Goal: Task Accomplishment & Management: Use online tool/utility

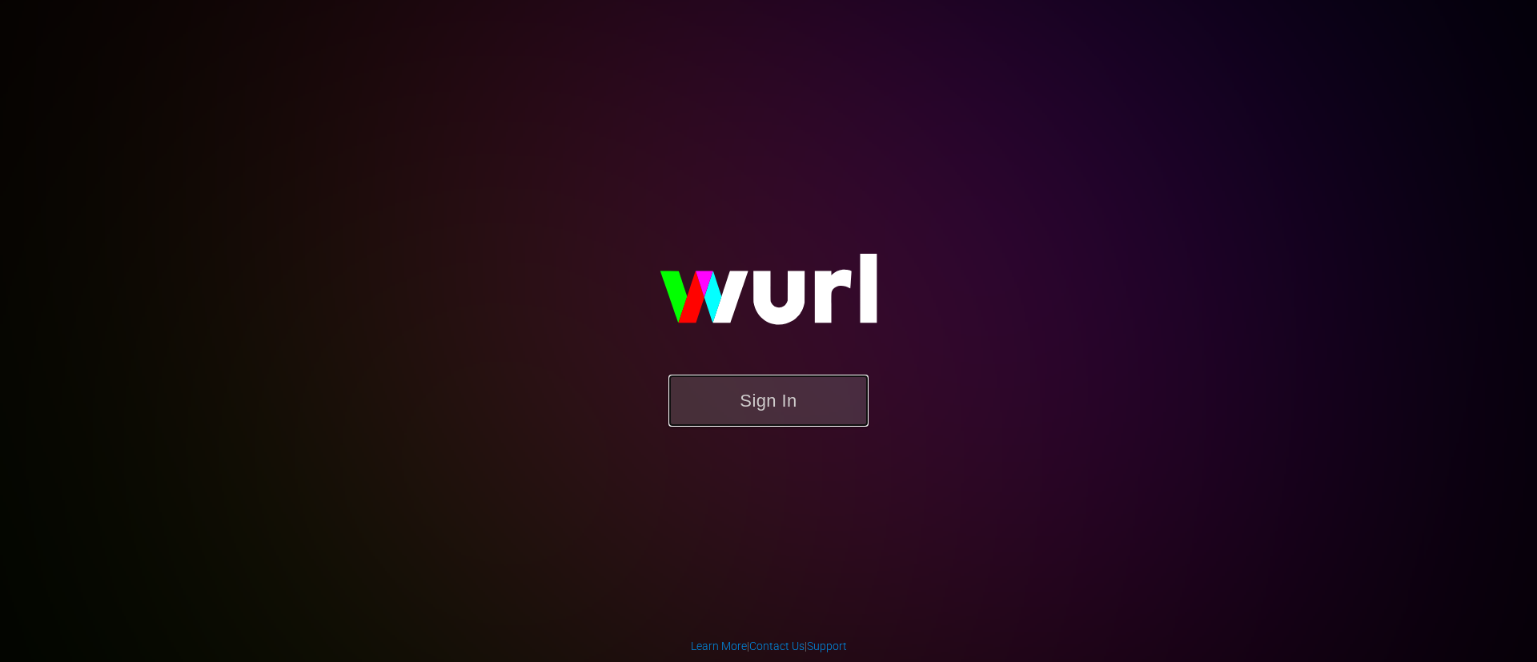
click at [741, 416] on button "Sign In" at bounding box center [768, 401] width 200 height 52
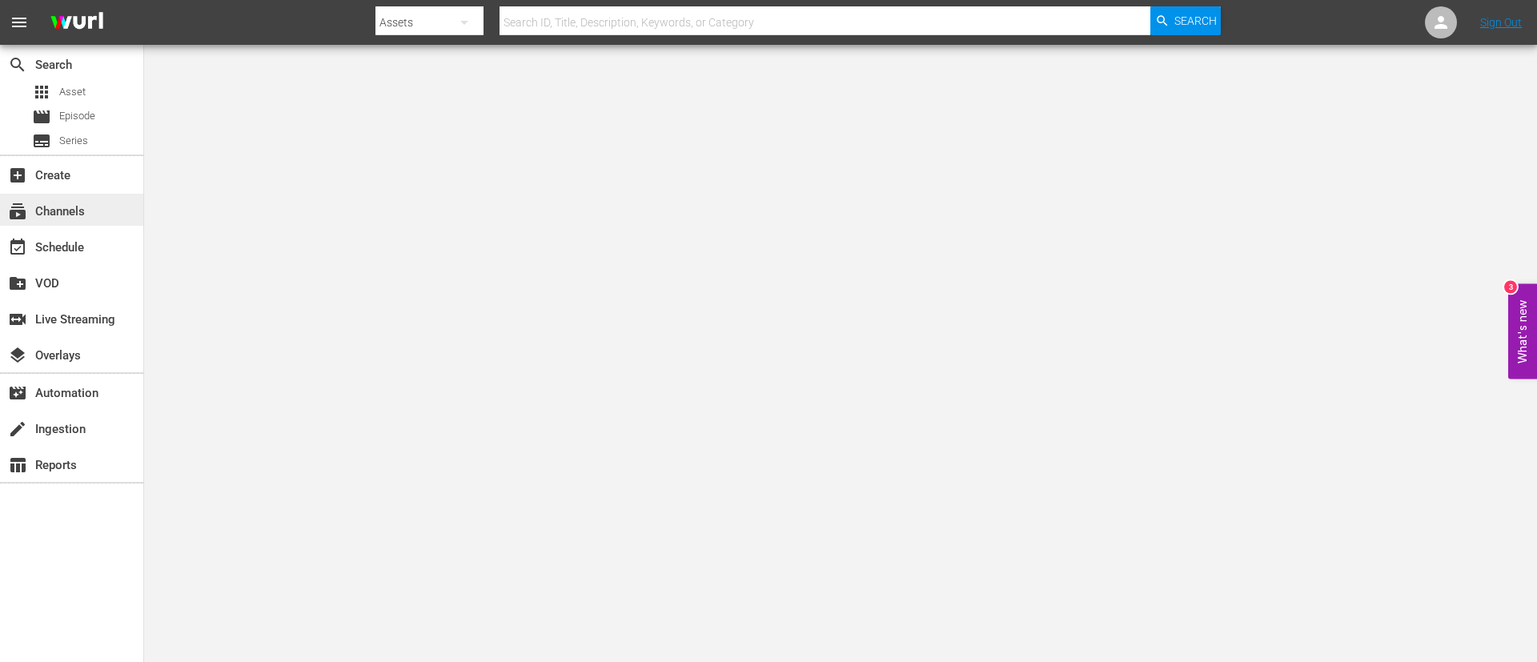
click at [114, 205] on div "subscriptions Channels" at bounding box center [71, 210] width 143 height 32
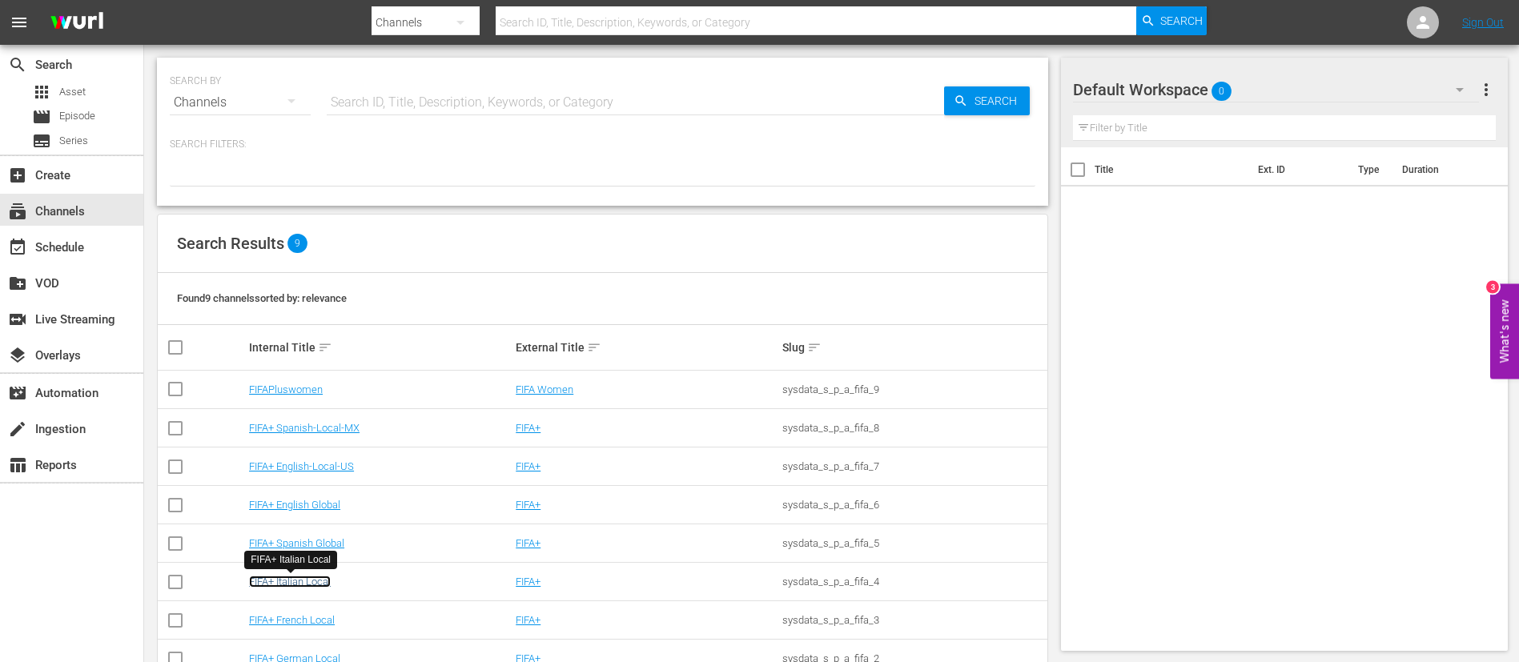
click at [287, 577] on link "FIFA+ Italian Local" at bounding box center [290, 582] width 82 height 12
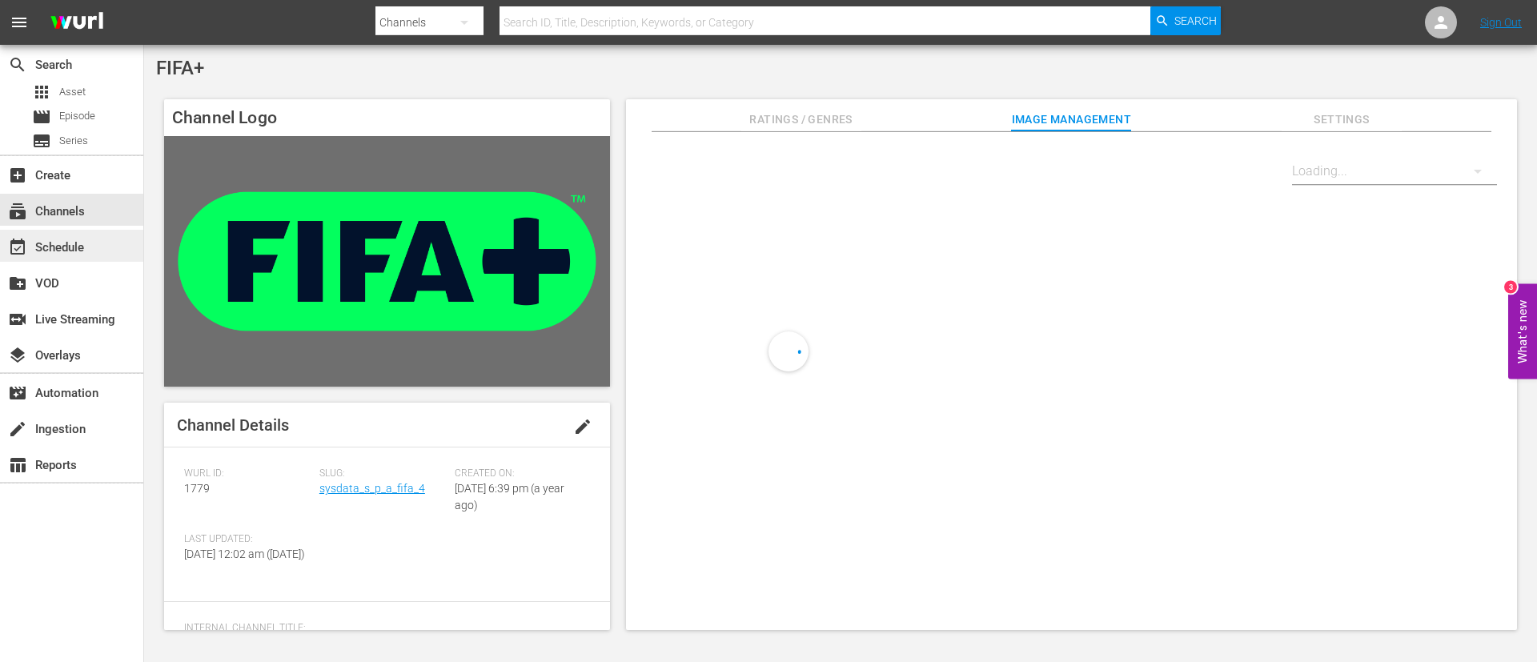
click at [78, 251] on div "event_available Schedule" at bounding box center [45, 245] width 90 height 14
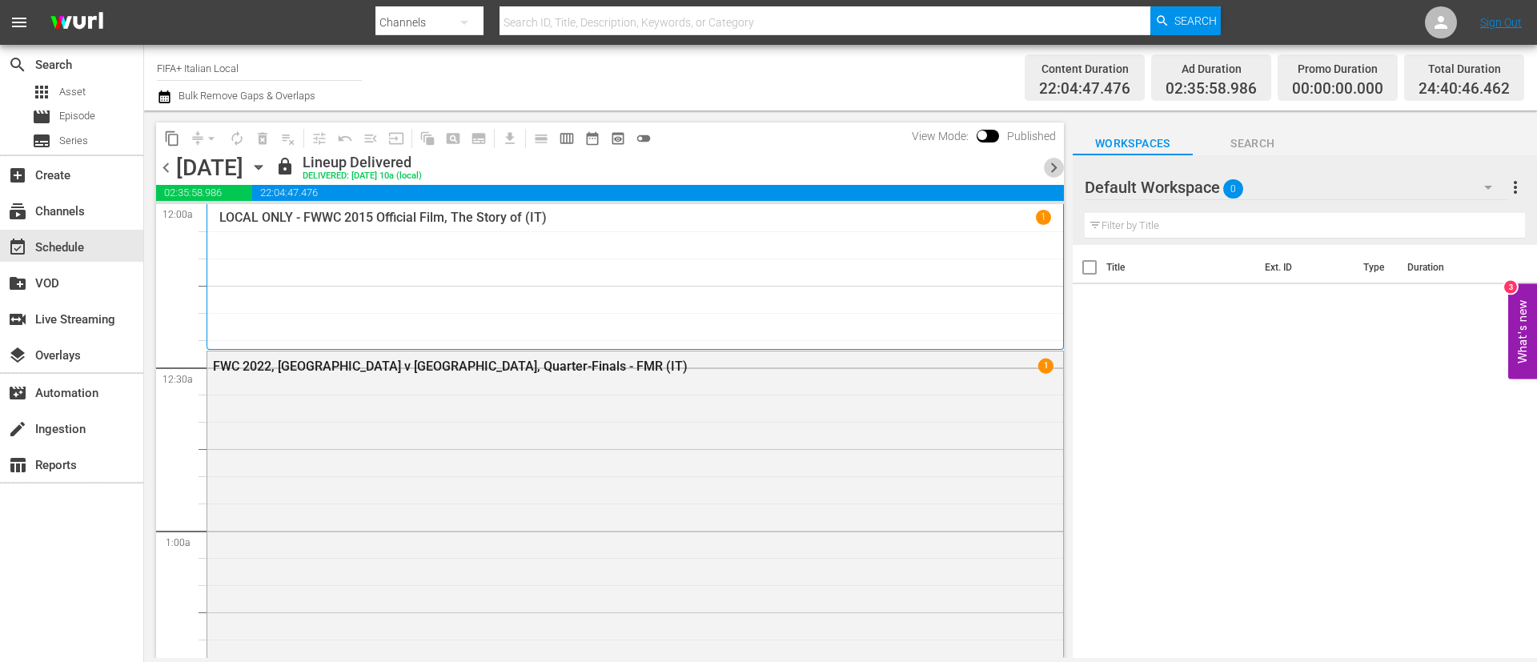
click at [1061, 167] on span "chevron_right" at bounding box center [1054, 168] width 20 height 20
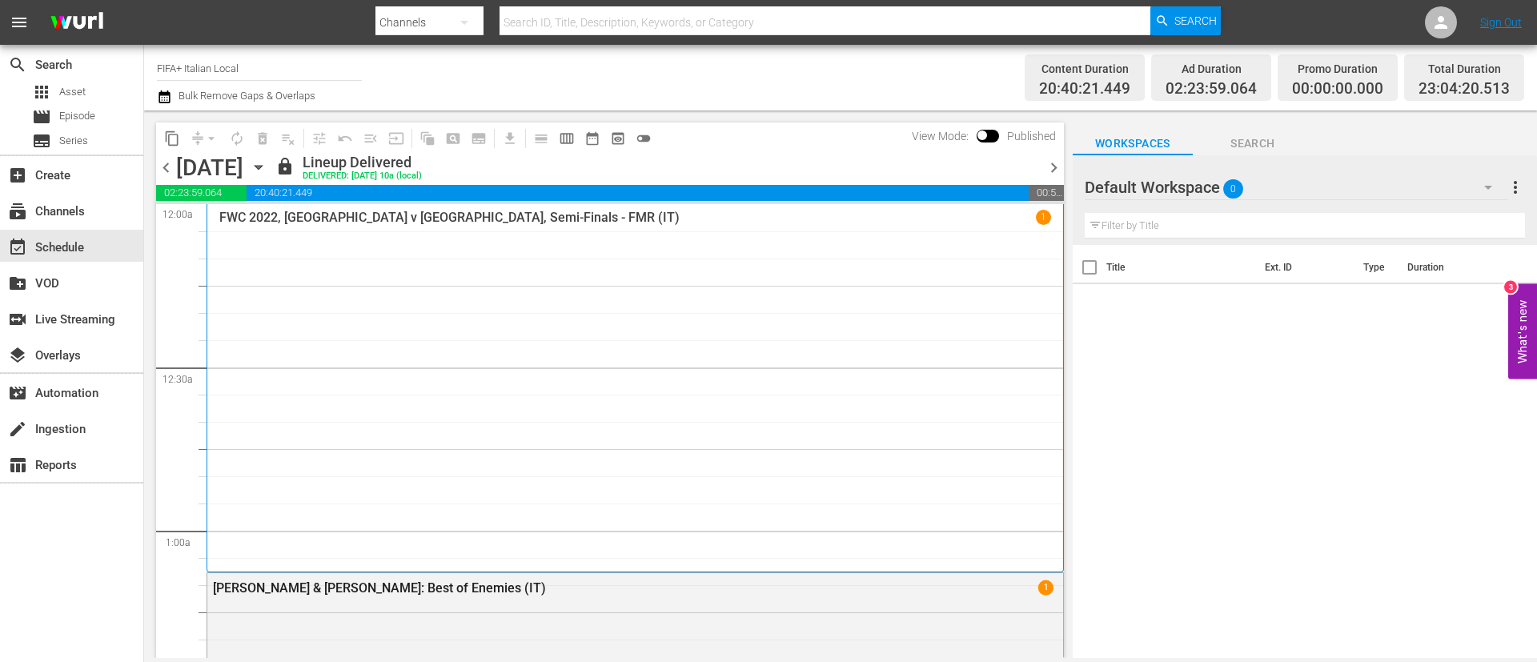
click at [1061, 167] on span "chevron_right" at bounding box center [1054, 168] width 20 height 20
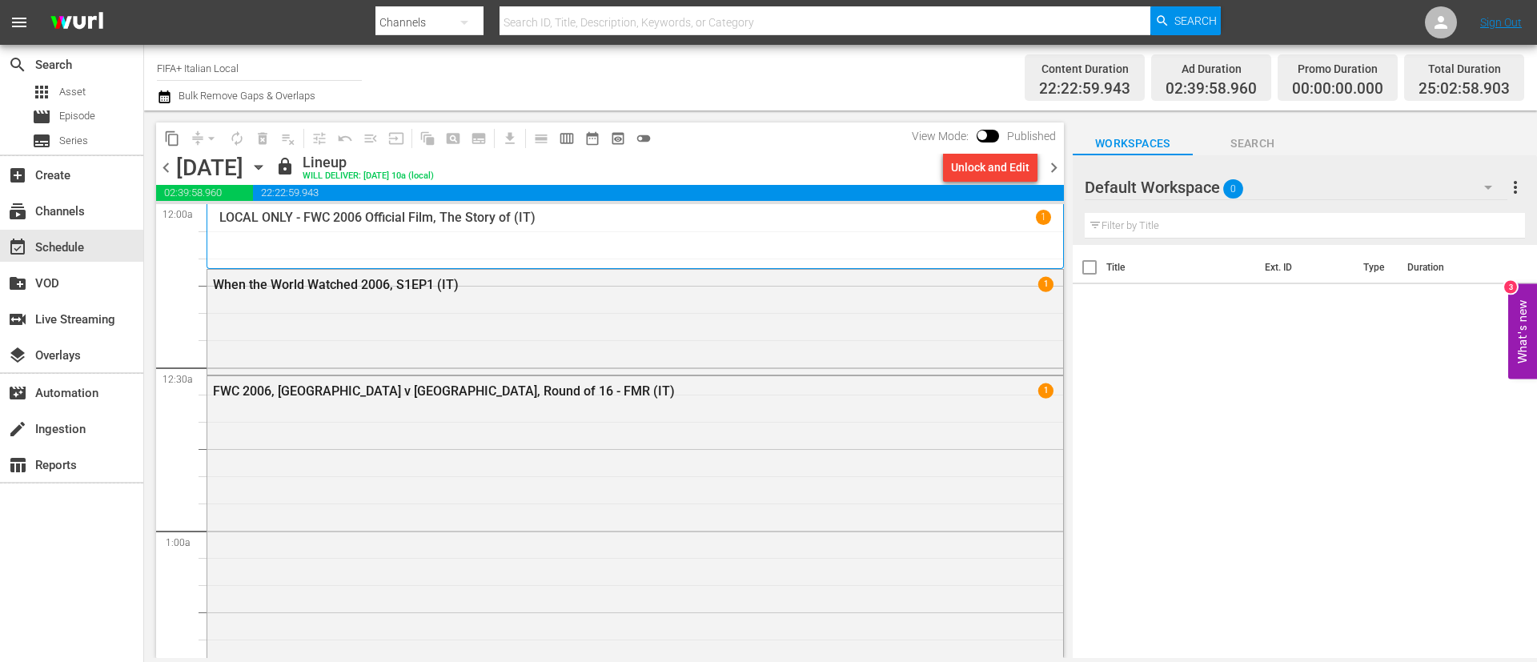
click at [1006, 169] on div "Unlock and Edit" at bounding box center [990, 167] width 78 height 29
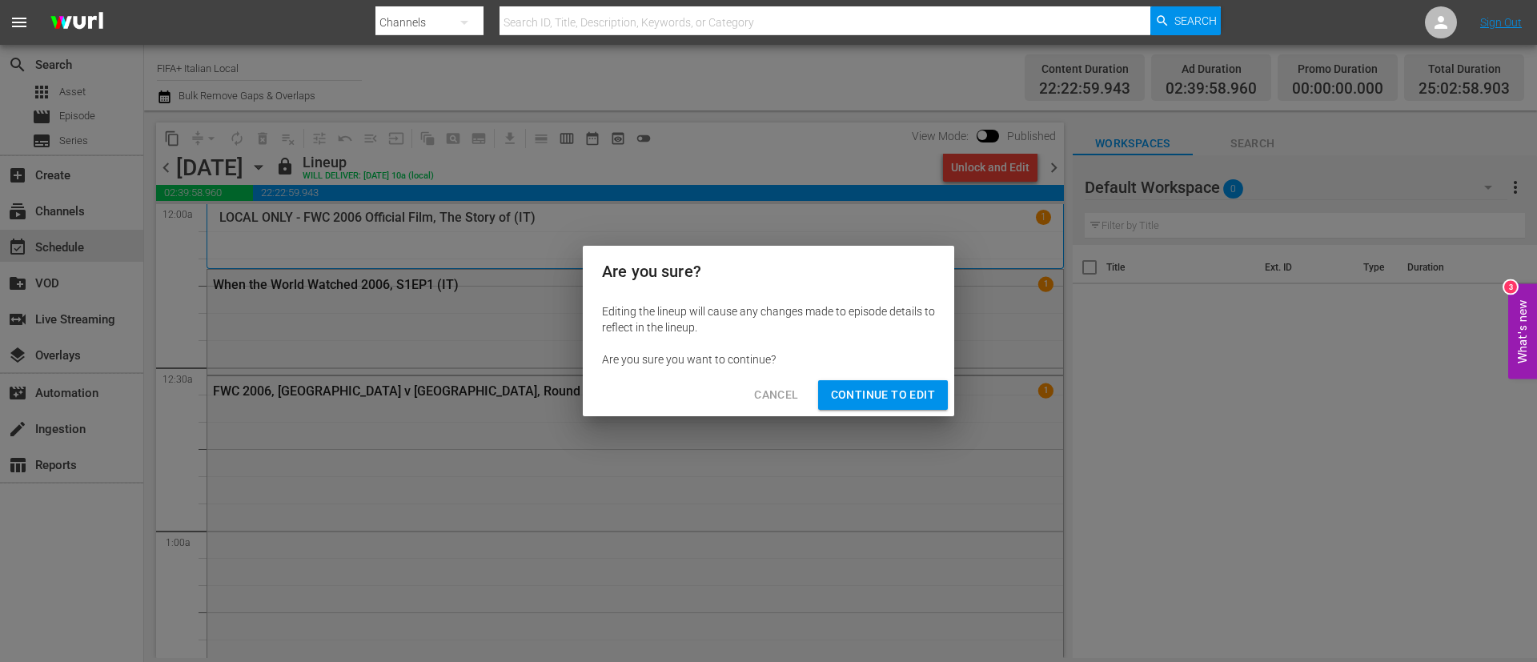
click at [909, 382] on button "Continue to Edit" at bounding box center [883, 395] width 130 height 30
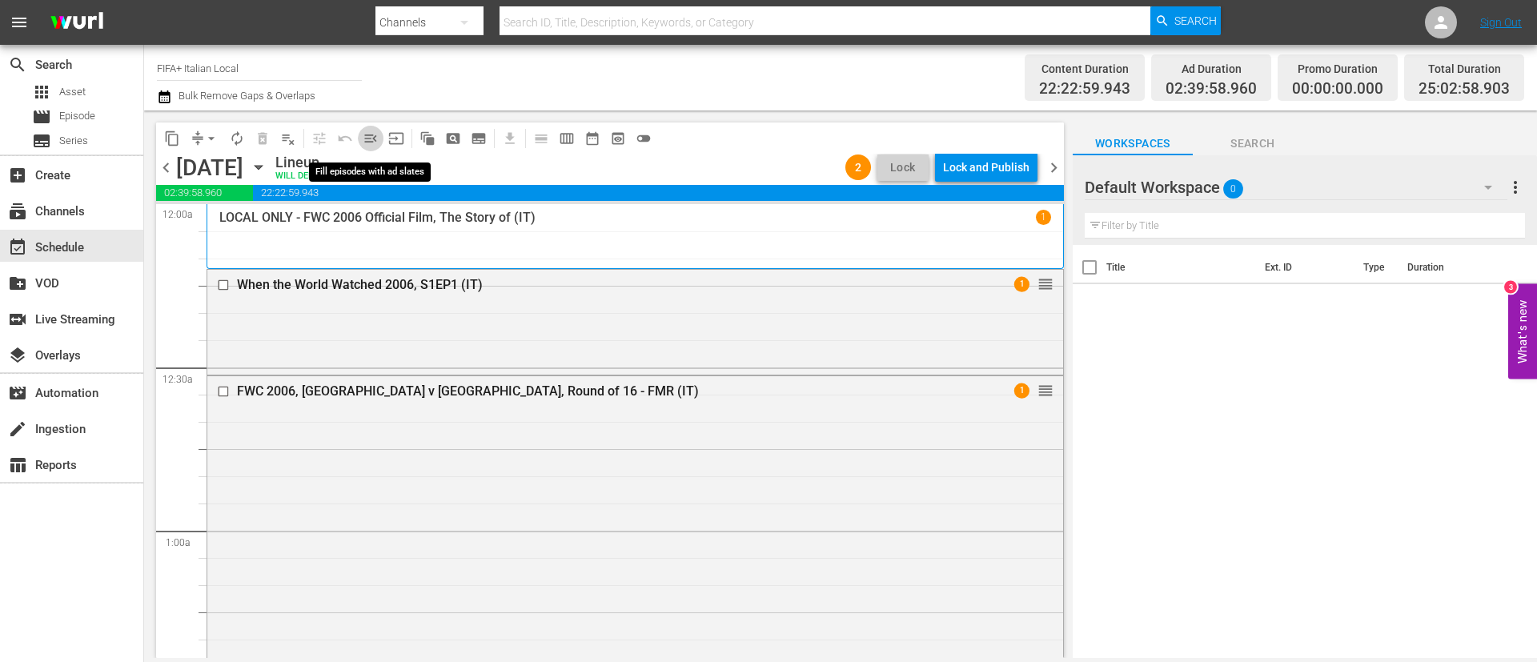
click at [378, 131] on span "menu_open" at bounding box center [371, 138] width 16 height 16
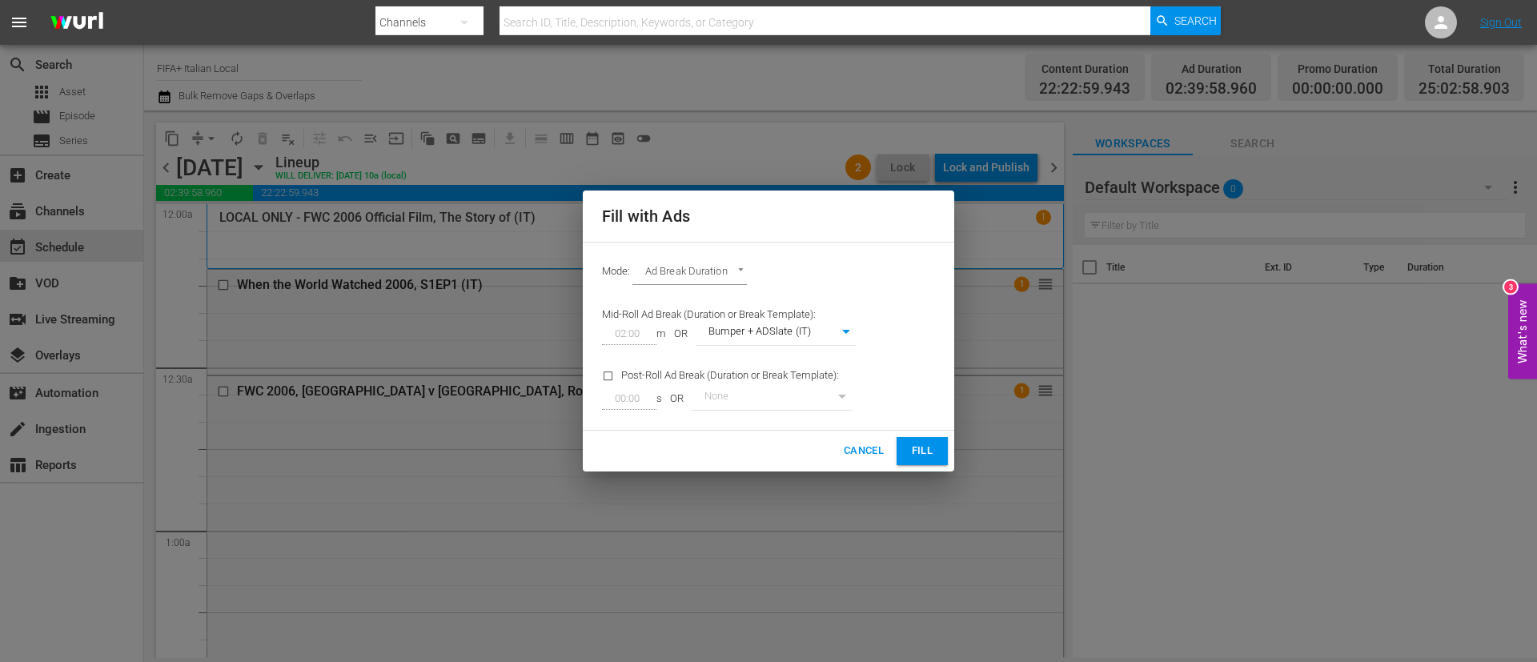
click at [920, 456] on span "Fill" at bounding box center [922, 451] width 26 height 18
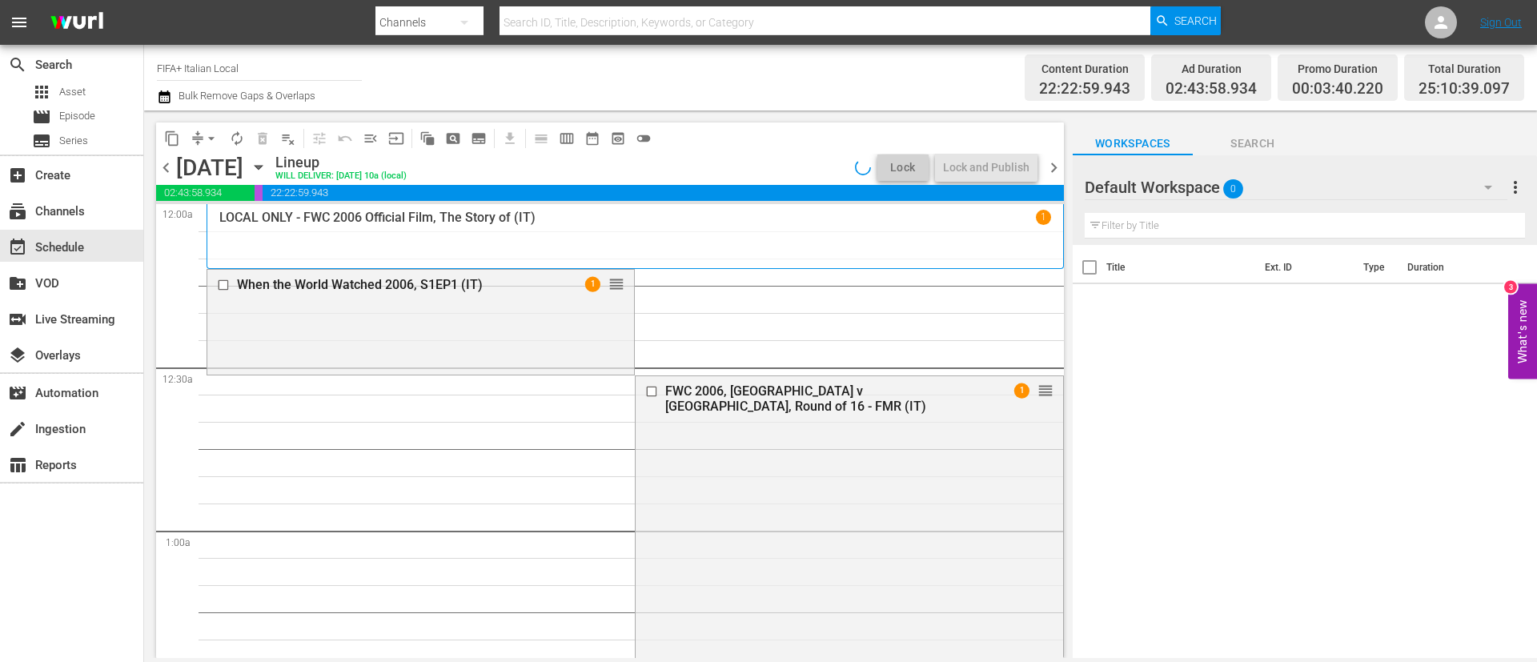
click at [203, 133] on span "arrow_drop_down" at bounding box center [211, 138] width 16 height 16
click at [226, 225] on li "Align to End of Previous Day" at bounding box center [212, 224] width 168 height 26
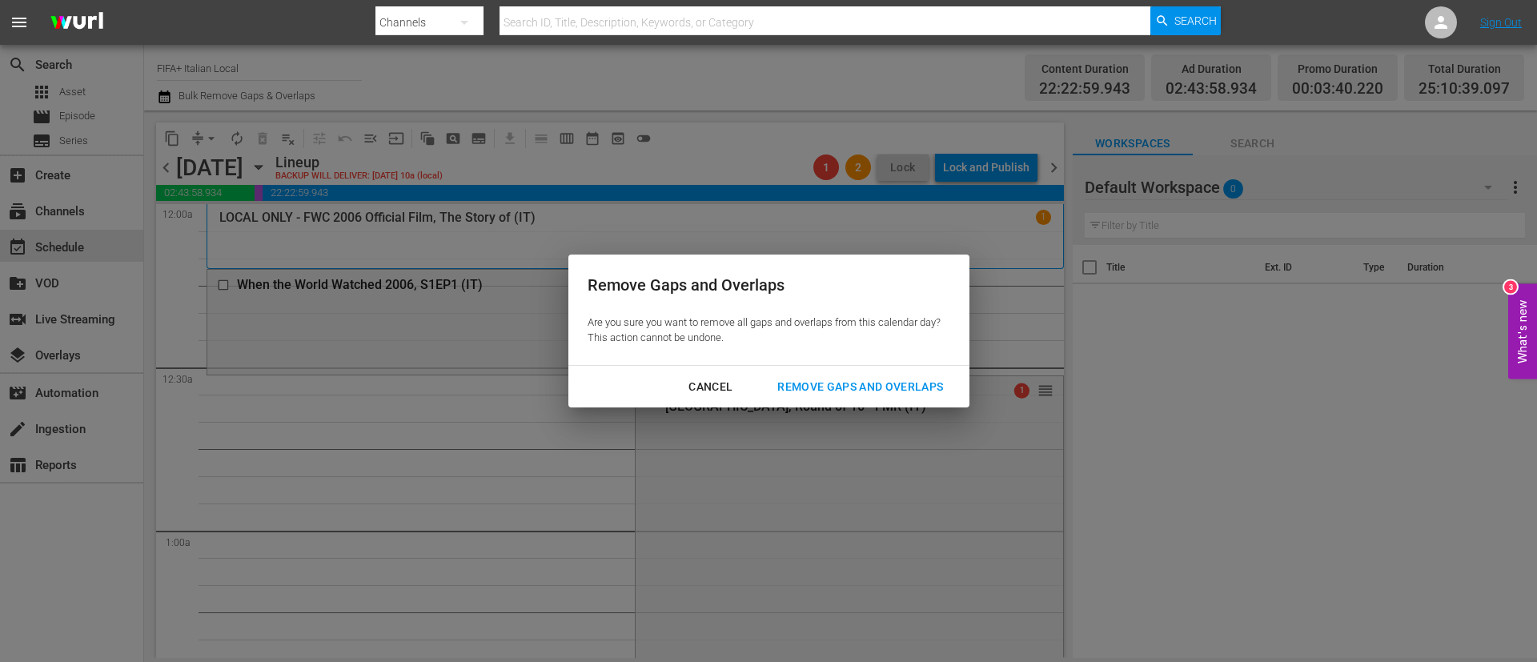
click at [809, 391] on div "Remove Gaps and Overlaps" at bounding box center [860, 387] width 191 height 20
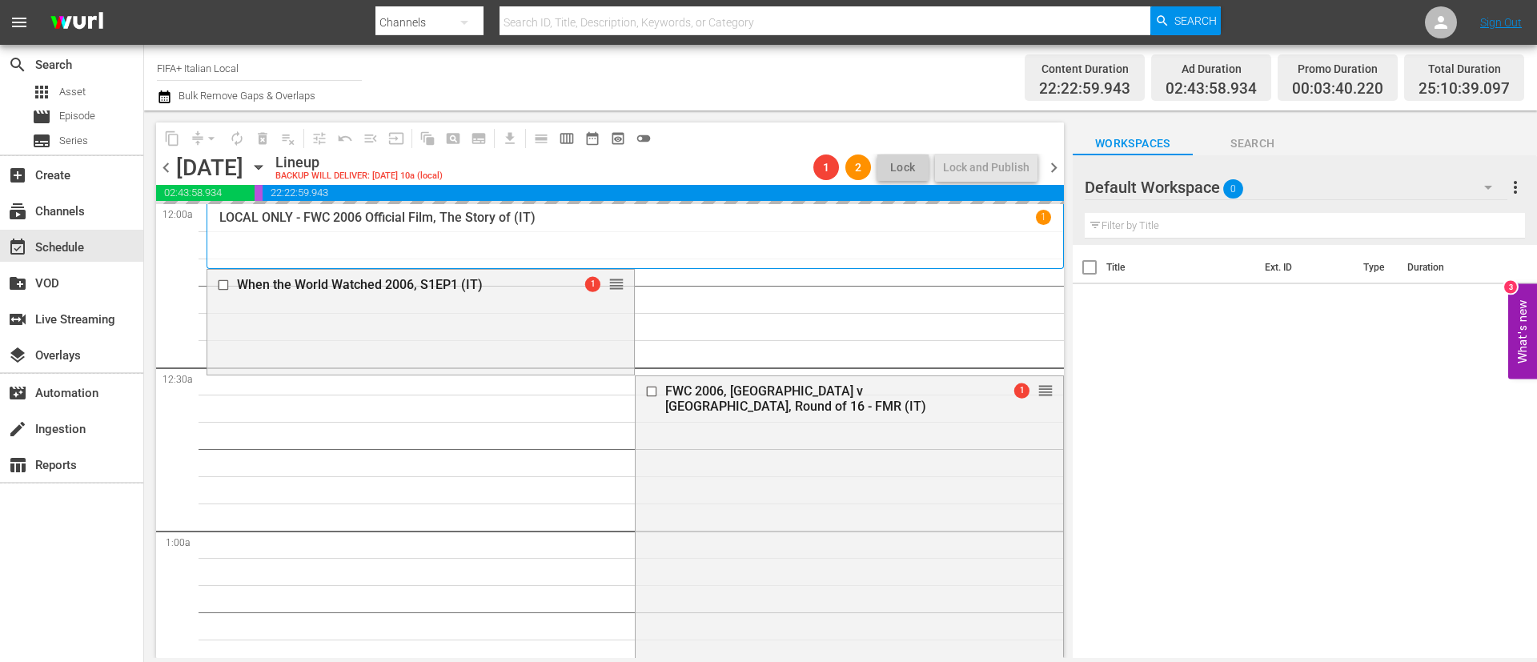
click at [1058, 158] on span "chevron_right" at bounding box center [1054, 168] width 20 height 20
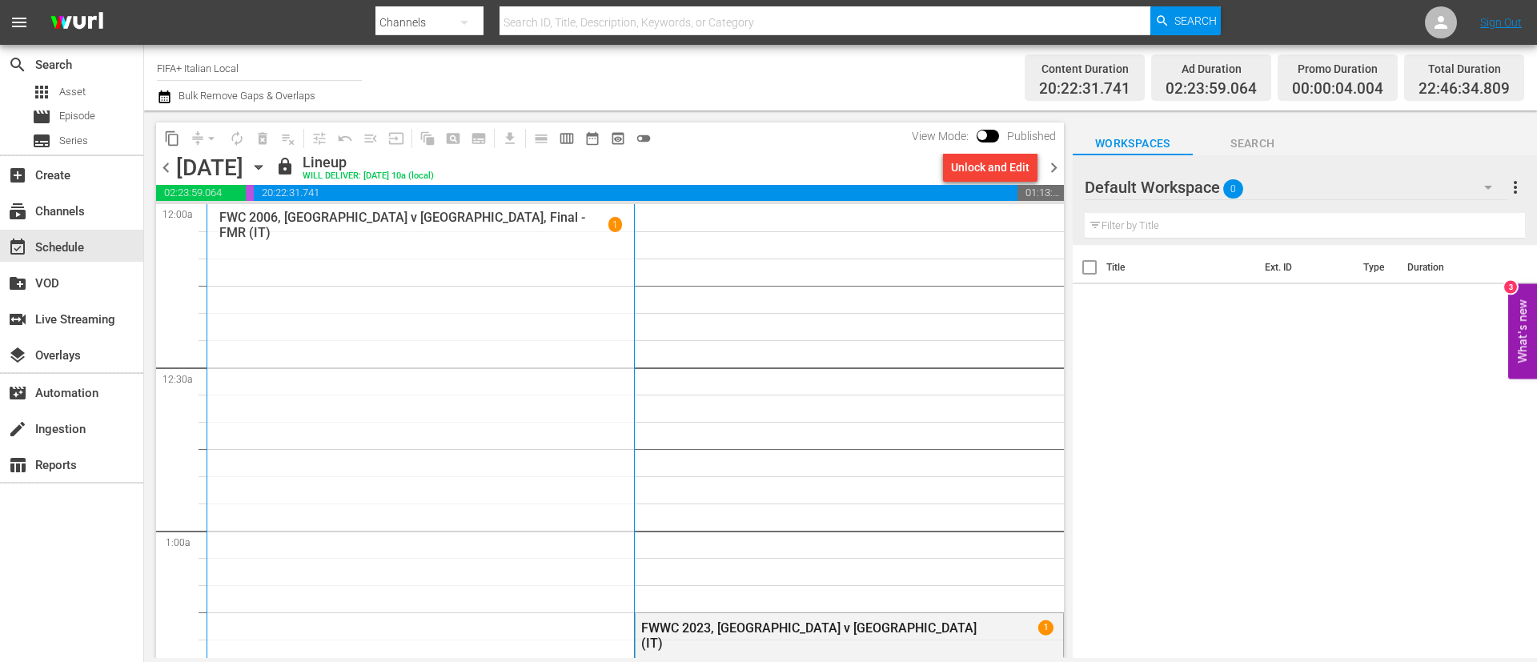
click at [973, 169] on div "Unlock and Edit" at bounding box center [990, 167] width 78 height 29
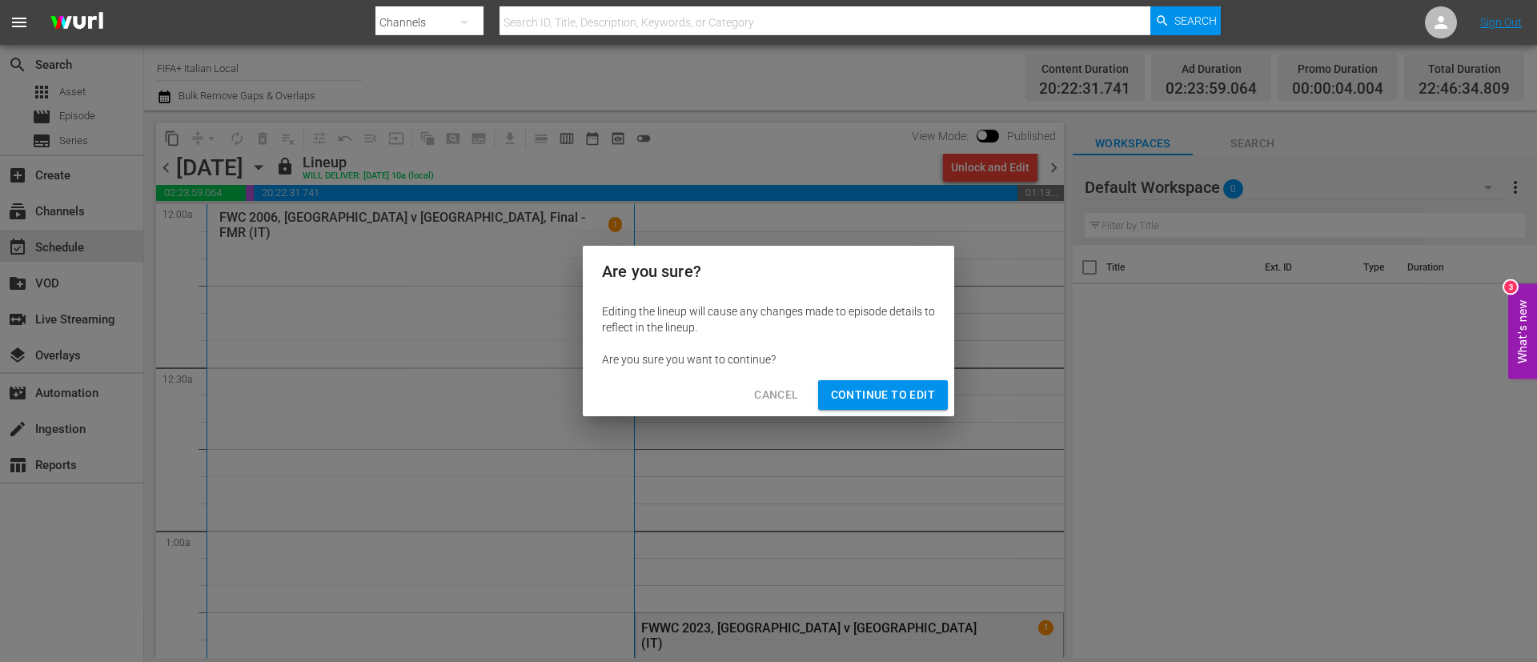
click at [916, 383] on button "Continue to Edit" at bounding box center [883, 395] width 130 height 30
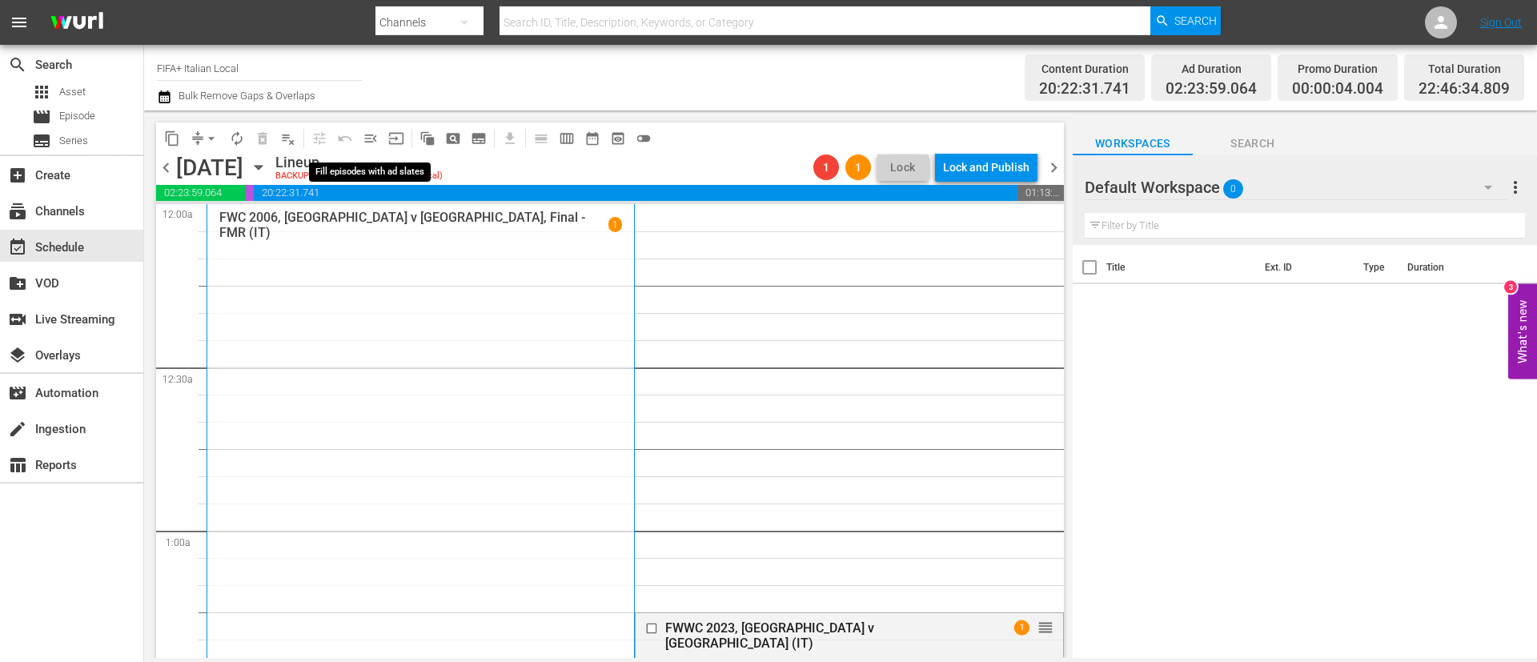
click at [373, 133] on span "menu_open" at bounding box center [371, 138] width 16 height 16
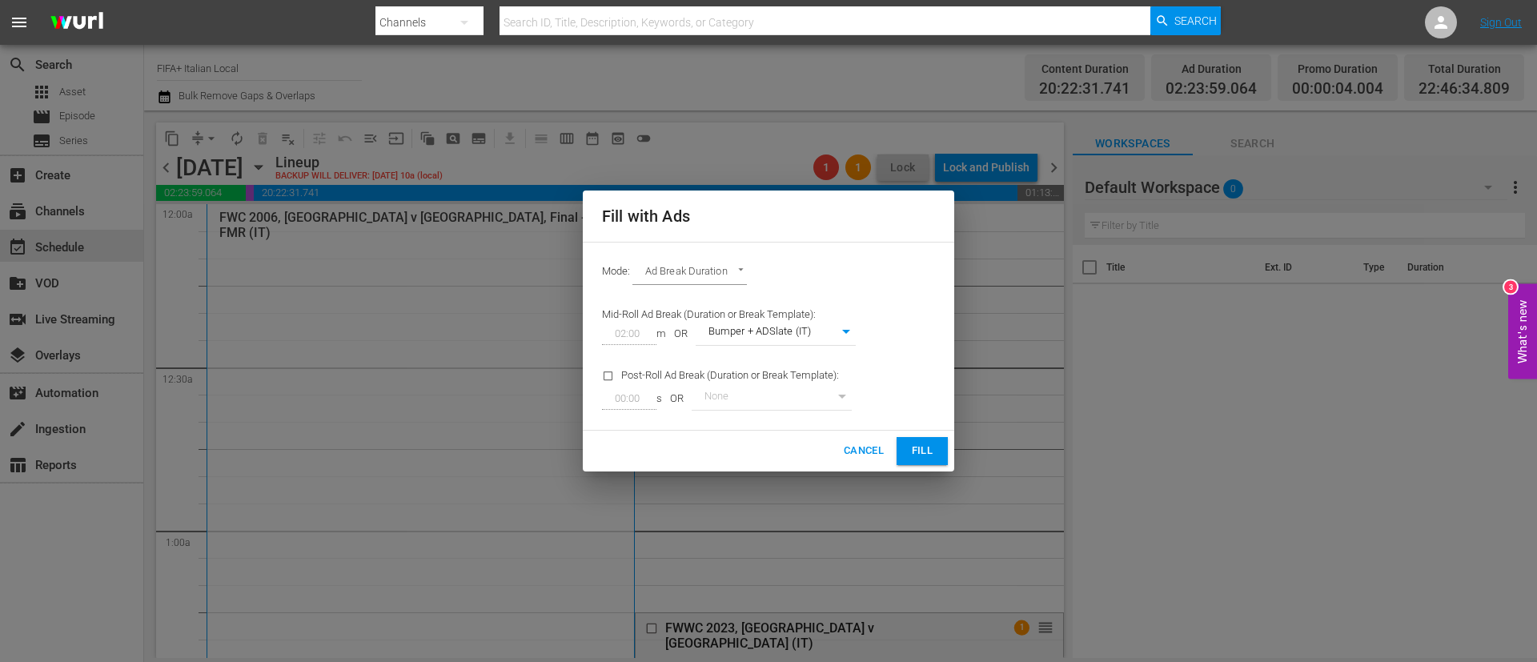
click at [926, 445] on span "Fill" at bounding box center [922, 451] width 26 height 18
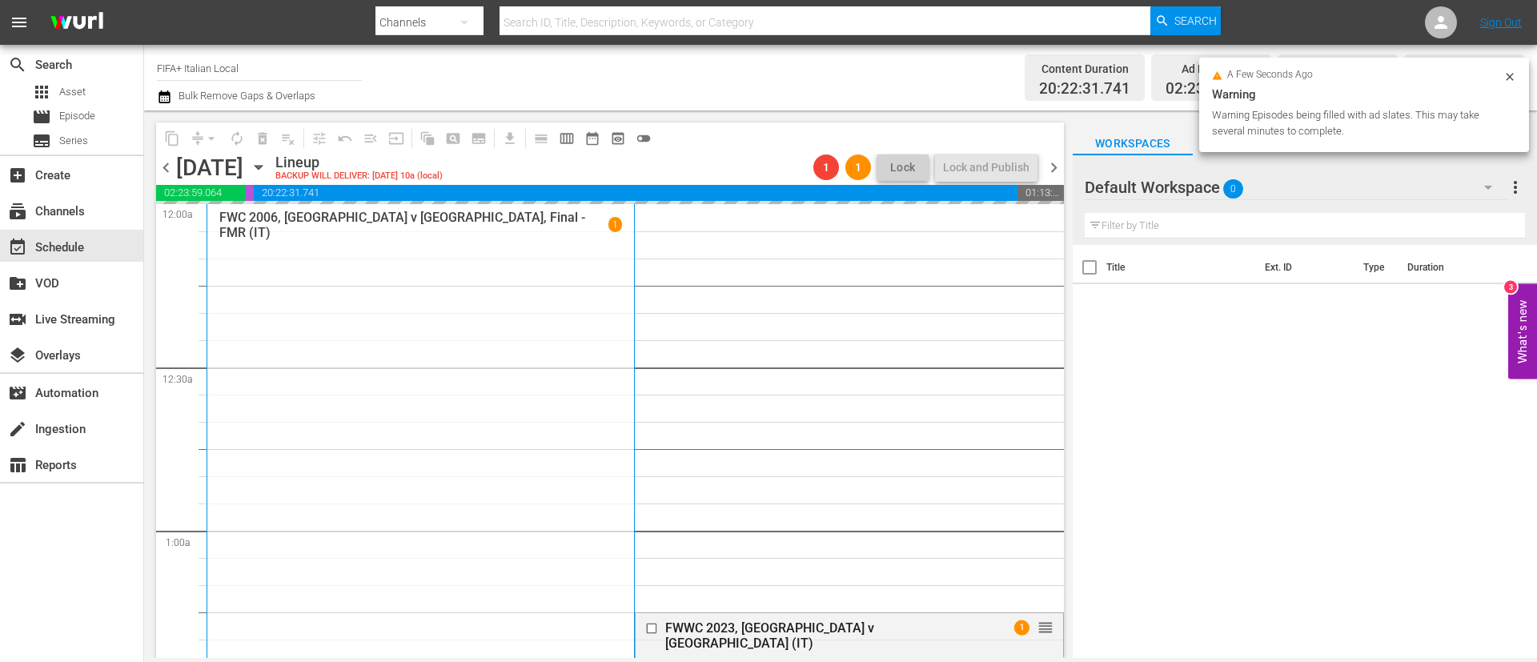
click at [161, 164] on span "chevron_left" at bounding box center [166, 168] width 20 height 20
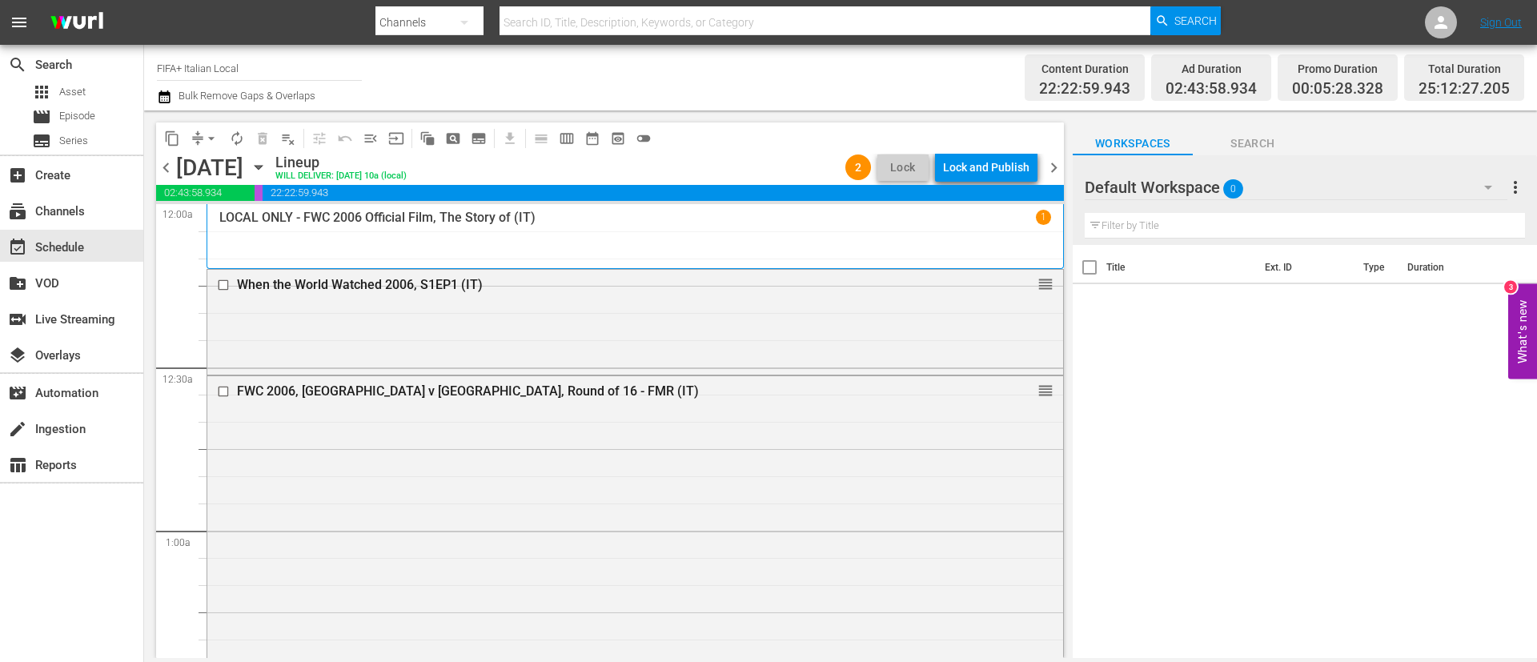
click at [1005, 175] on div "Lock and Publish" at bounding box center [986, 167] width 86 height 29
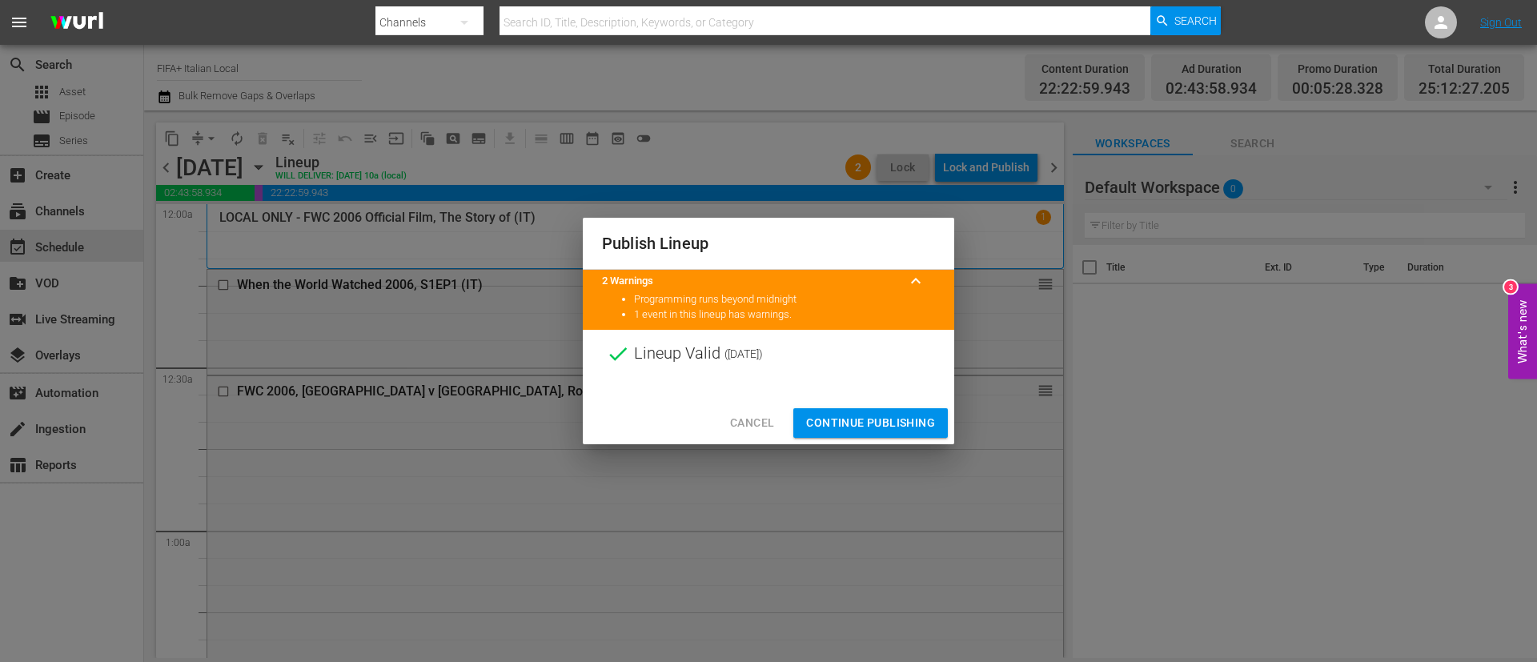
click at [869, 411] on button "Continue Publishing" at bounding box center [870, 423] width 155 height 30
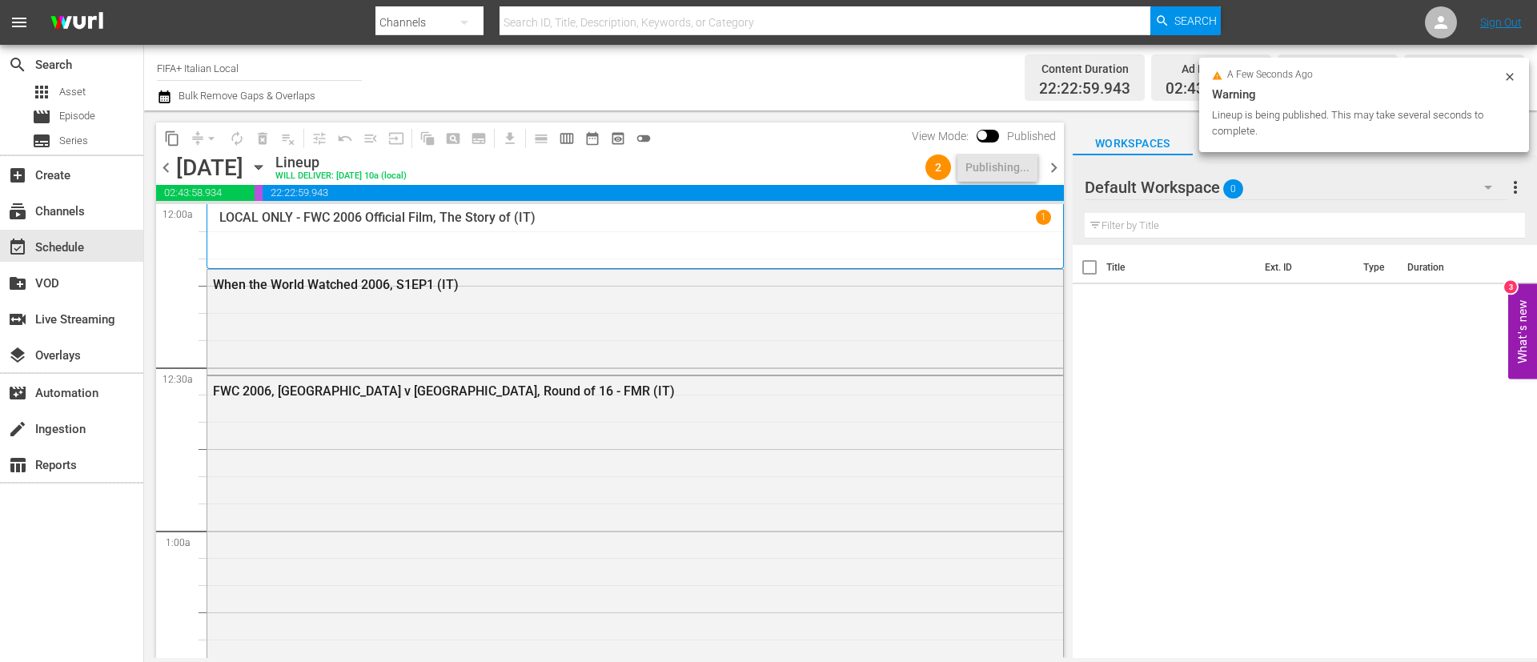
click at [1050, 171] on span "chevron_right" at bounding box center [1054, 168] width 20 height 20
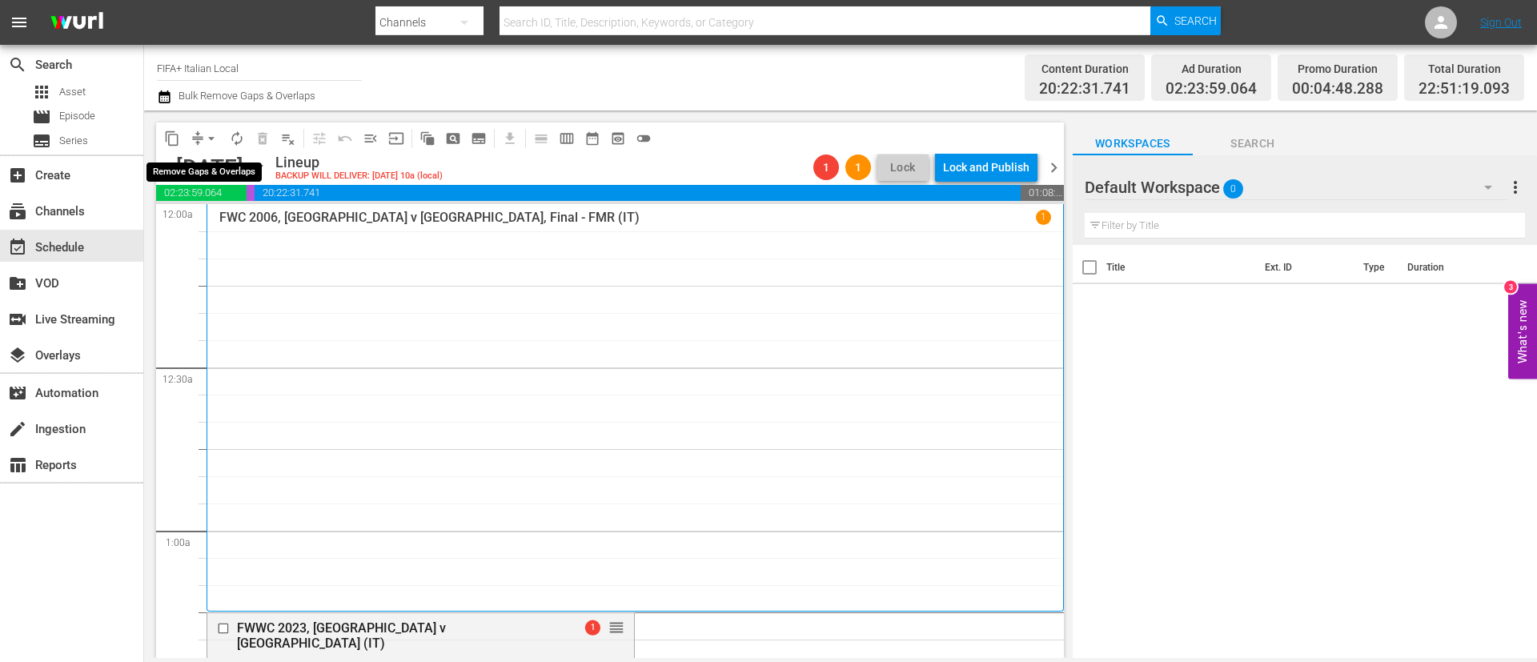
click at [200, 137] on button "arrow_drop_down" at bounding box center [212, 139] width 26 height 26
click at [227, 219] on li "Align to End of Previous Day" at bounding box center [212, 224] width 168 height 26
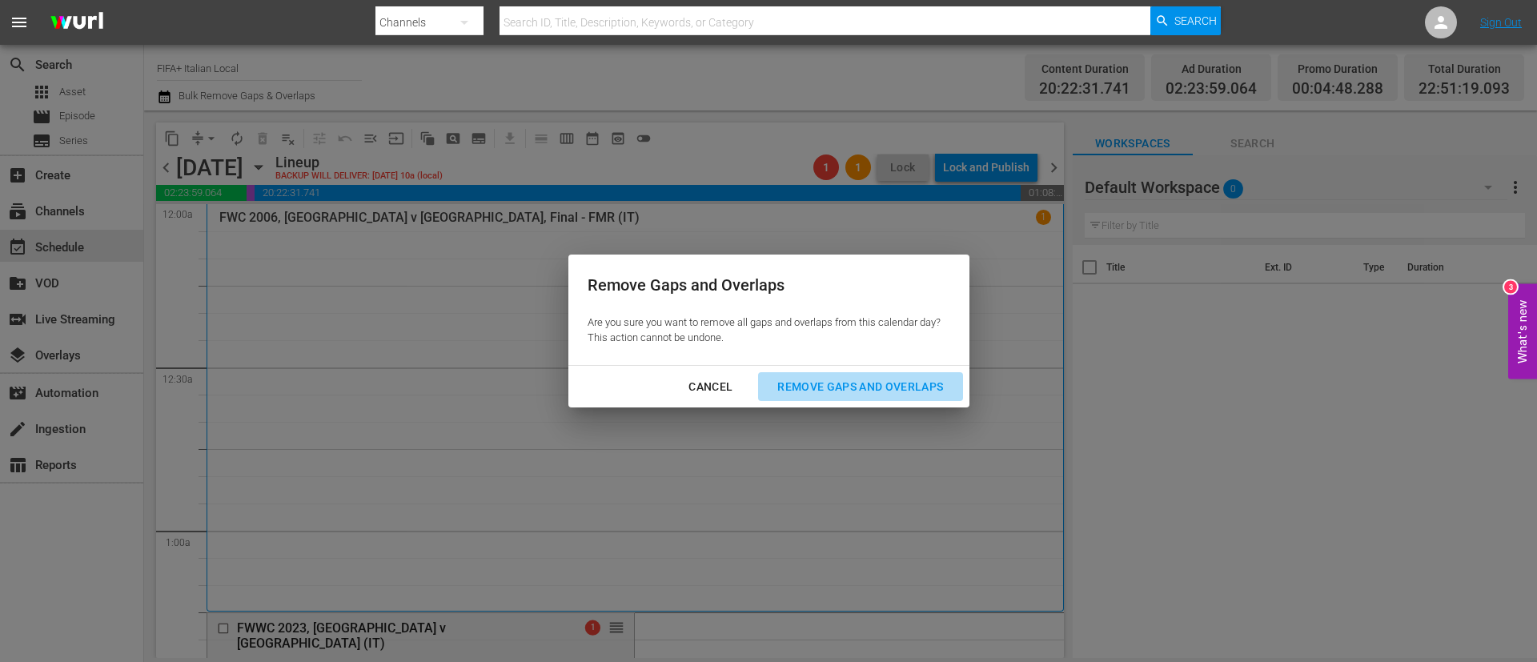
click at [889, 383] on div "Remove Gaps and Overlaps" at bounding box center [860, 387] width 191 height 20
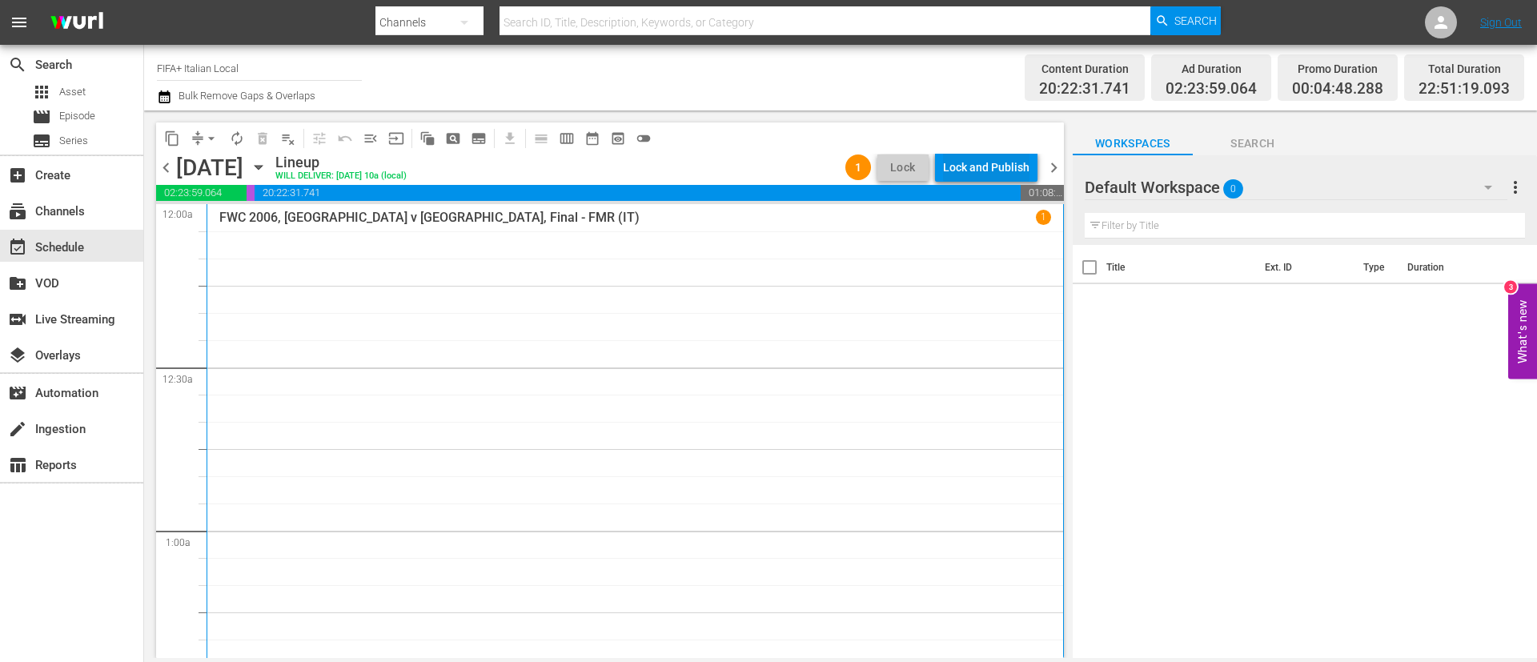
click at [981, 171] on div "Lock and Publish" at bounding box center [986, 167] width 86 height 29
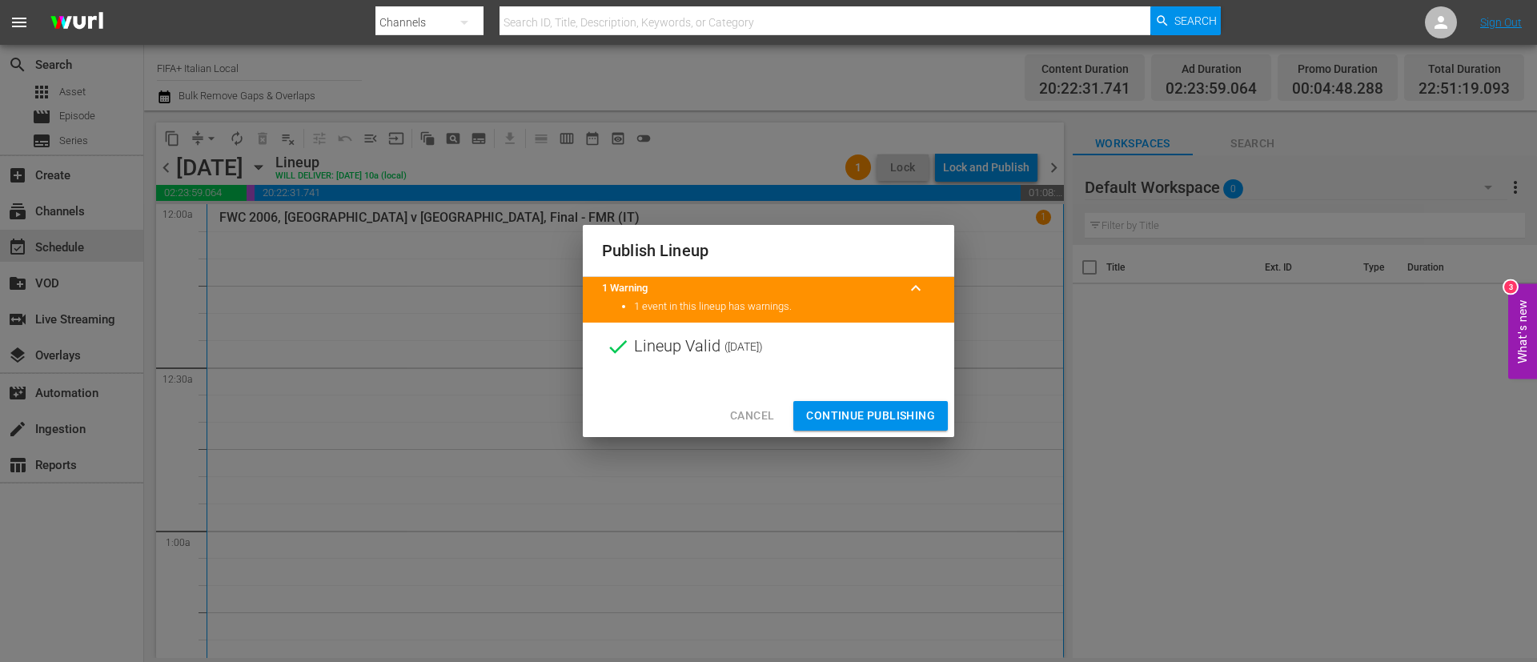
click at [877, 410] on span "Continue Publishing" at bounding box center [870, 416] width 129 height 20
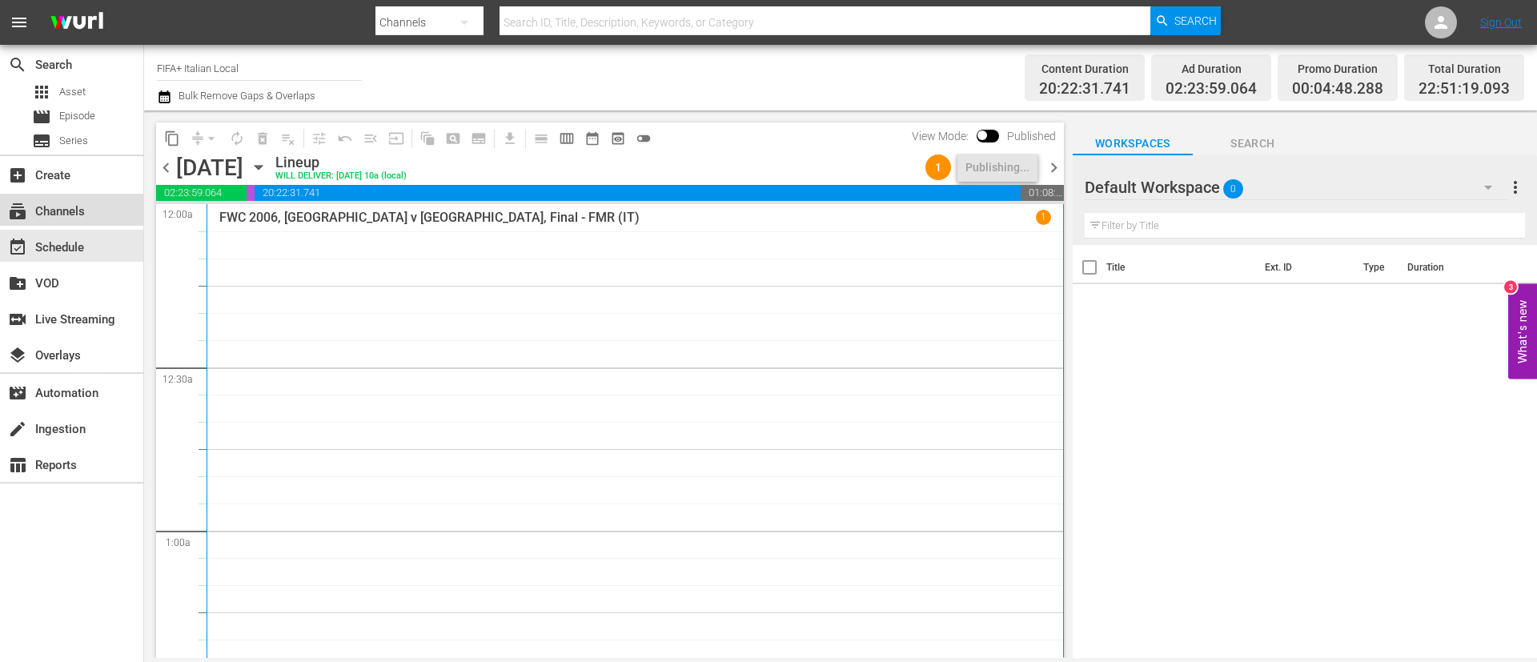
click at [89, 200] on div "subscriptions Channels" at bounding box center [71, 210] width 143 height 32
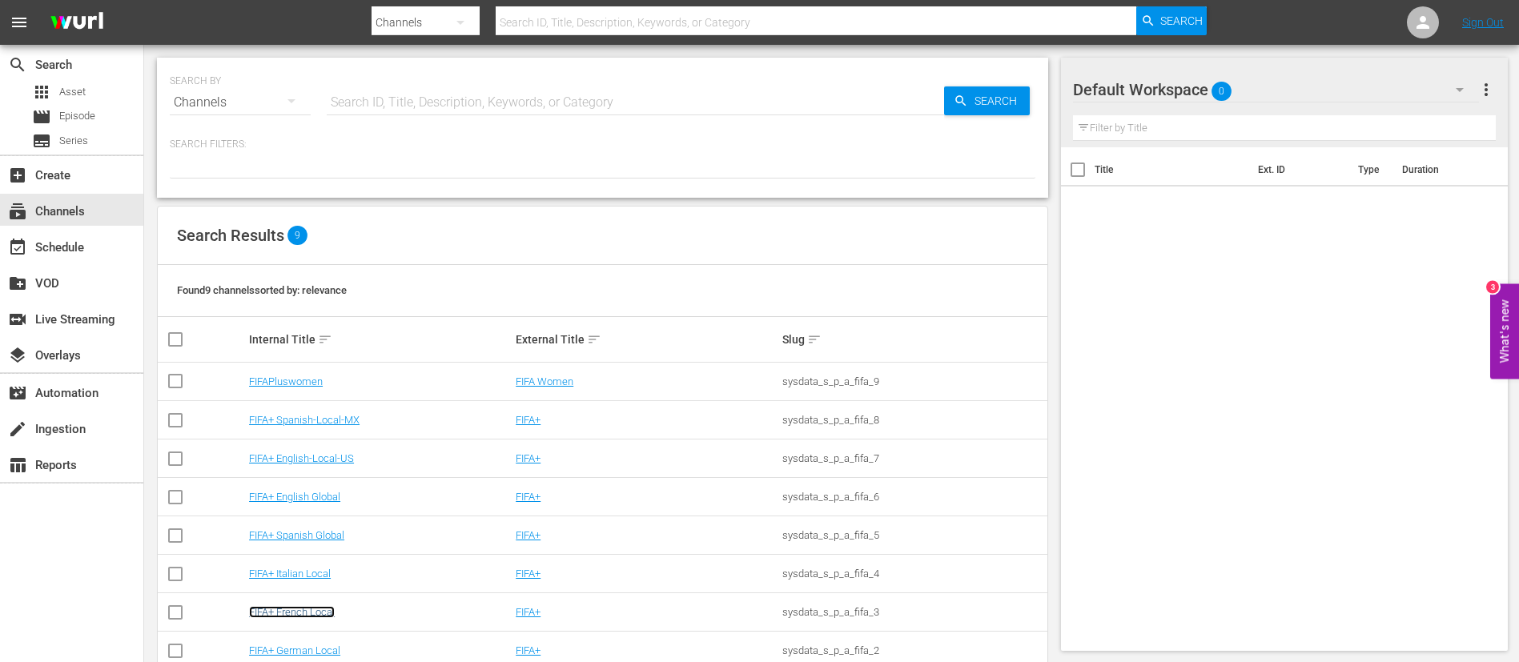
click at [295, 615] on link "FIFA+ French Local" at bounding box center [292, 612] width 86 height 12
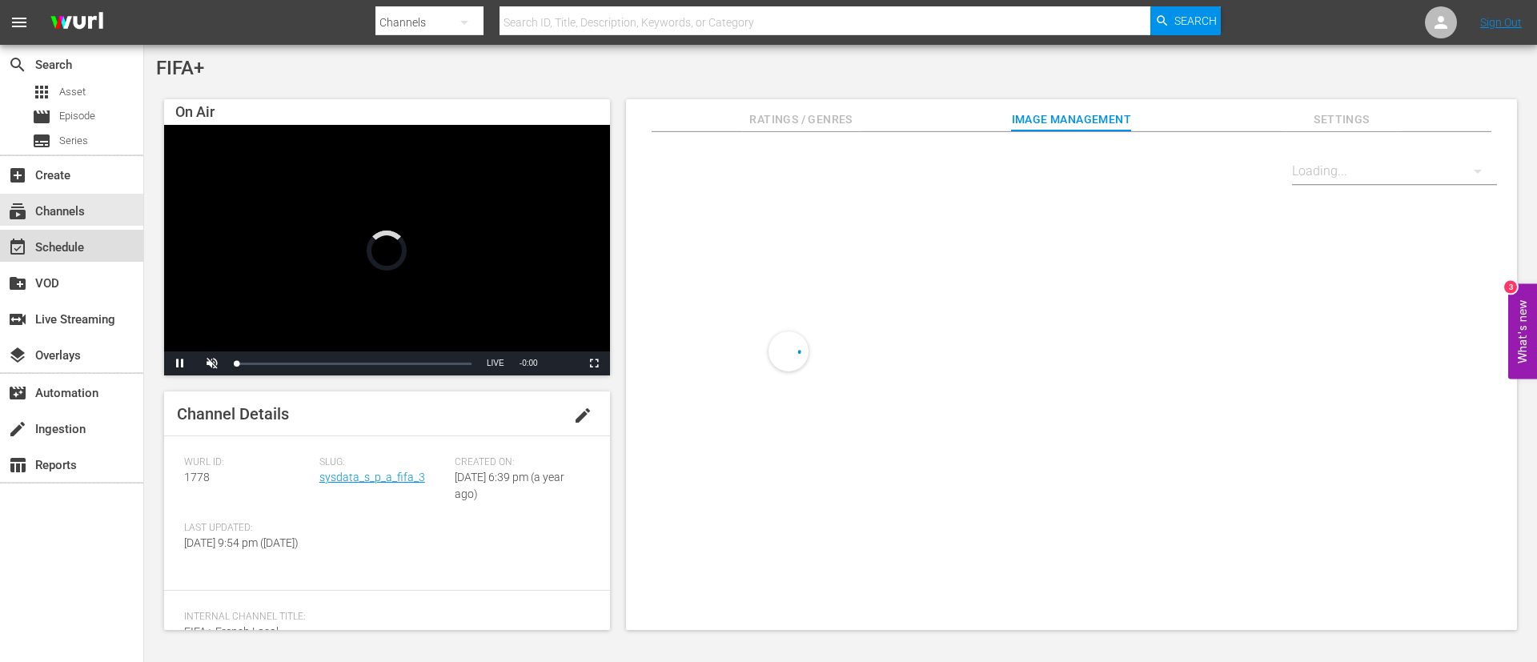
click at [100, 258] on div "event_available Schedule" at bounding box center [71, 246] width 143 height 32
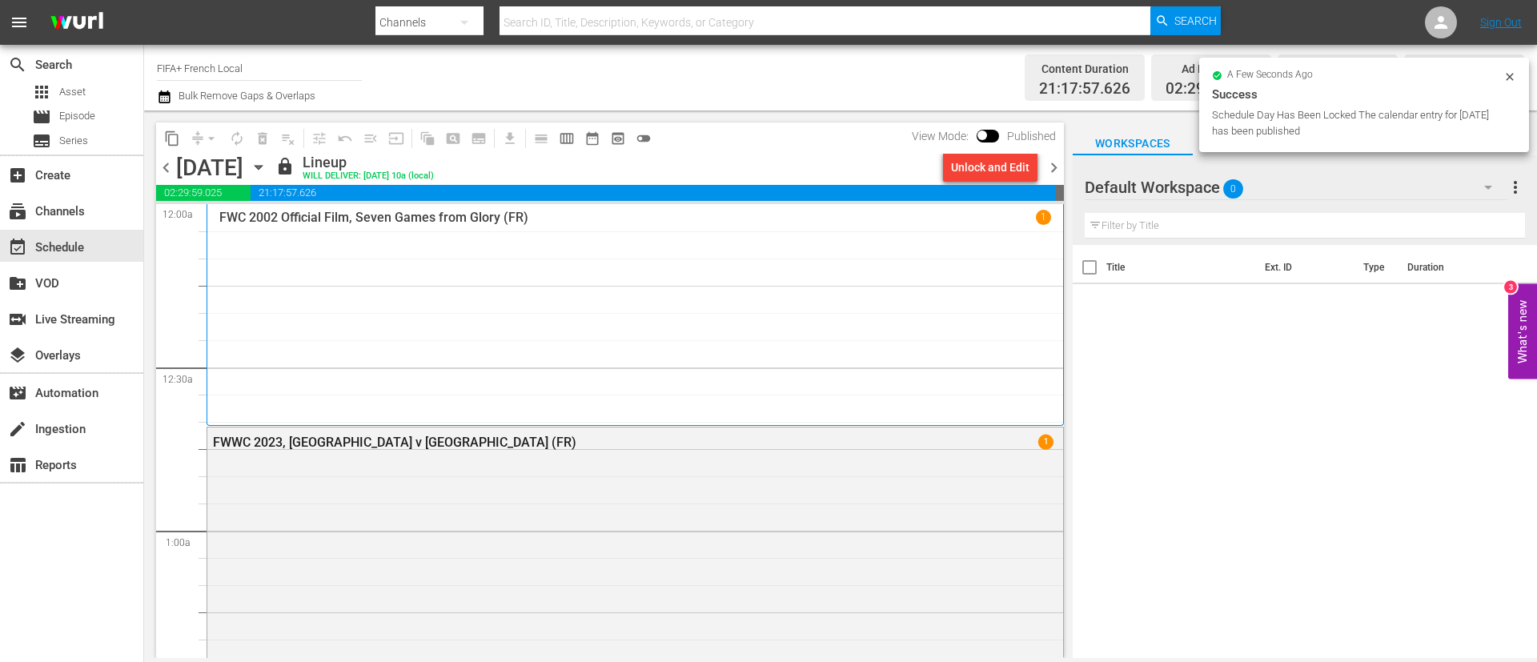
click at [170, 167] on span "chevron_left" at bounding box center [166, 168] width 20 height 20
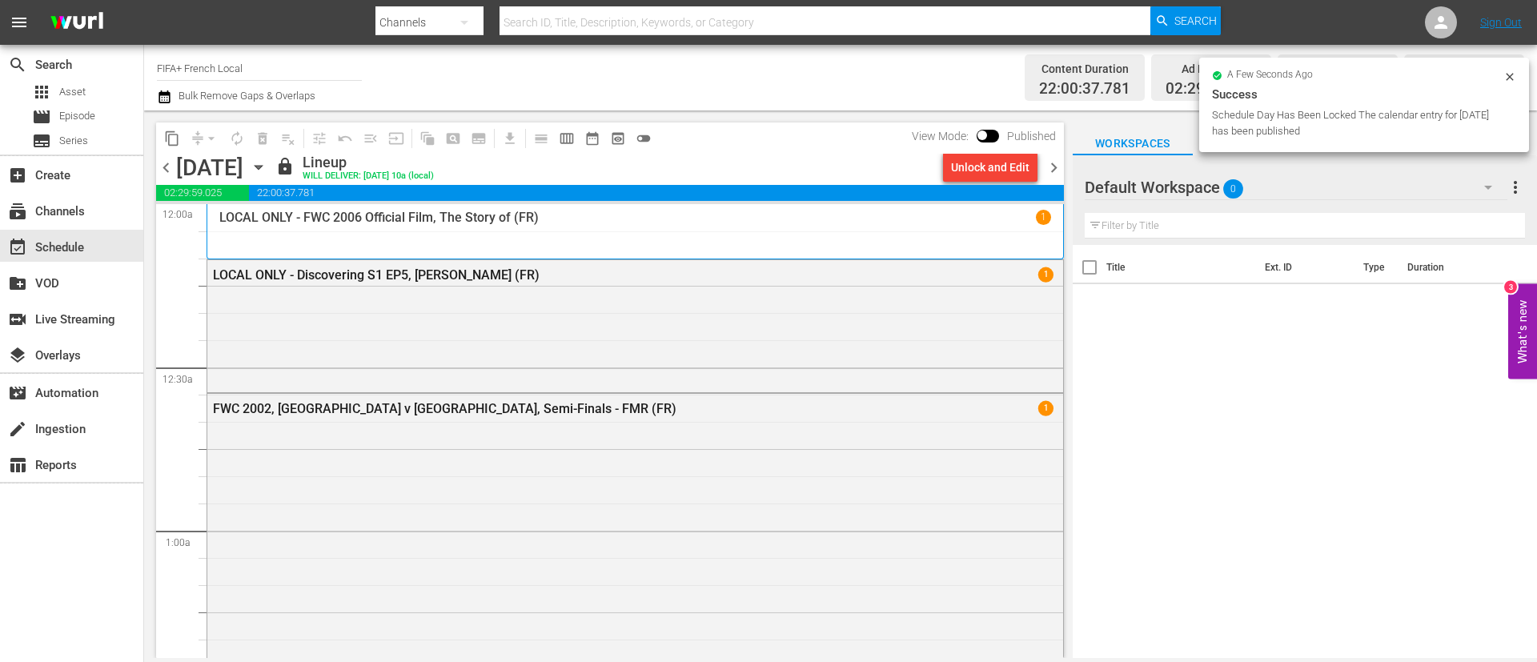
click at [1009, 169] on div "Unlock and Edit" at bounding box center [990, 167] width 78 height 29
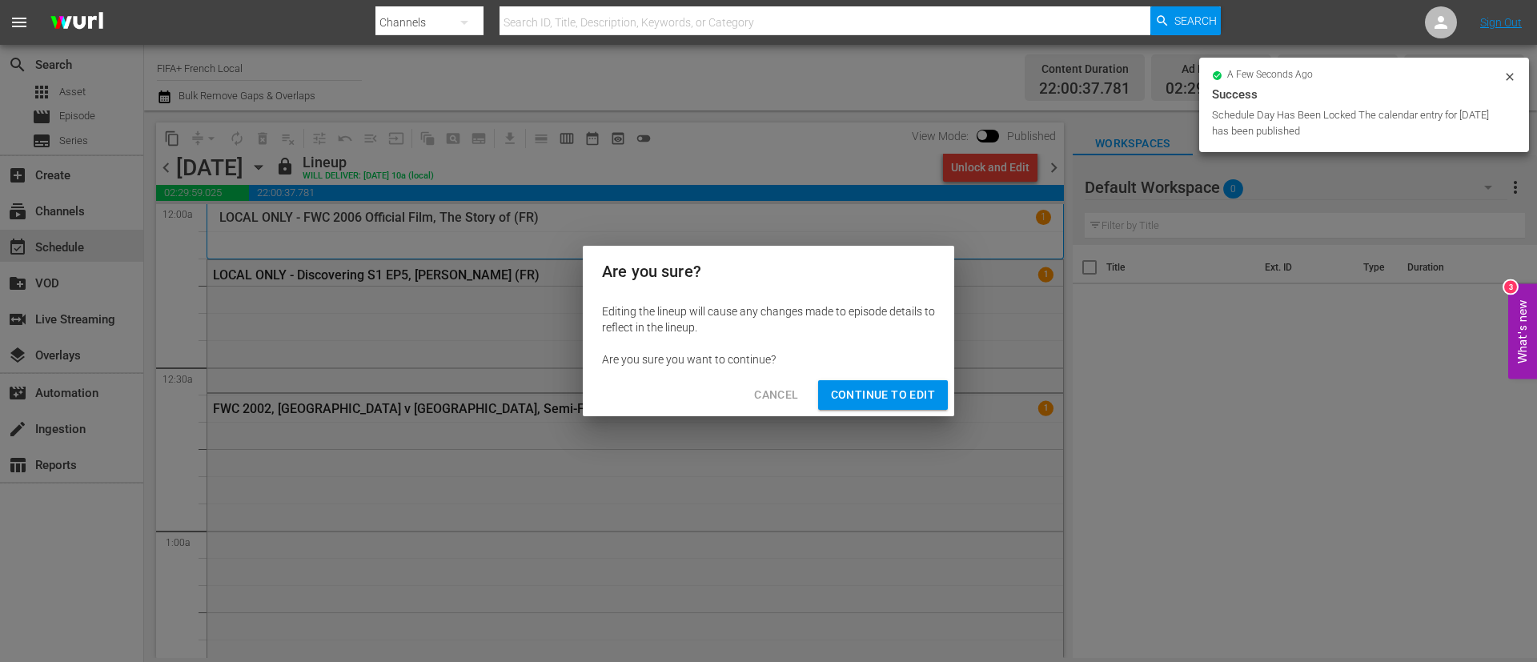
click at [910, 402] on span "Continue to Edit" at bounding box center [883, 395] width 104 height 20
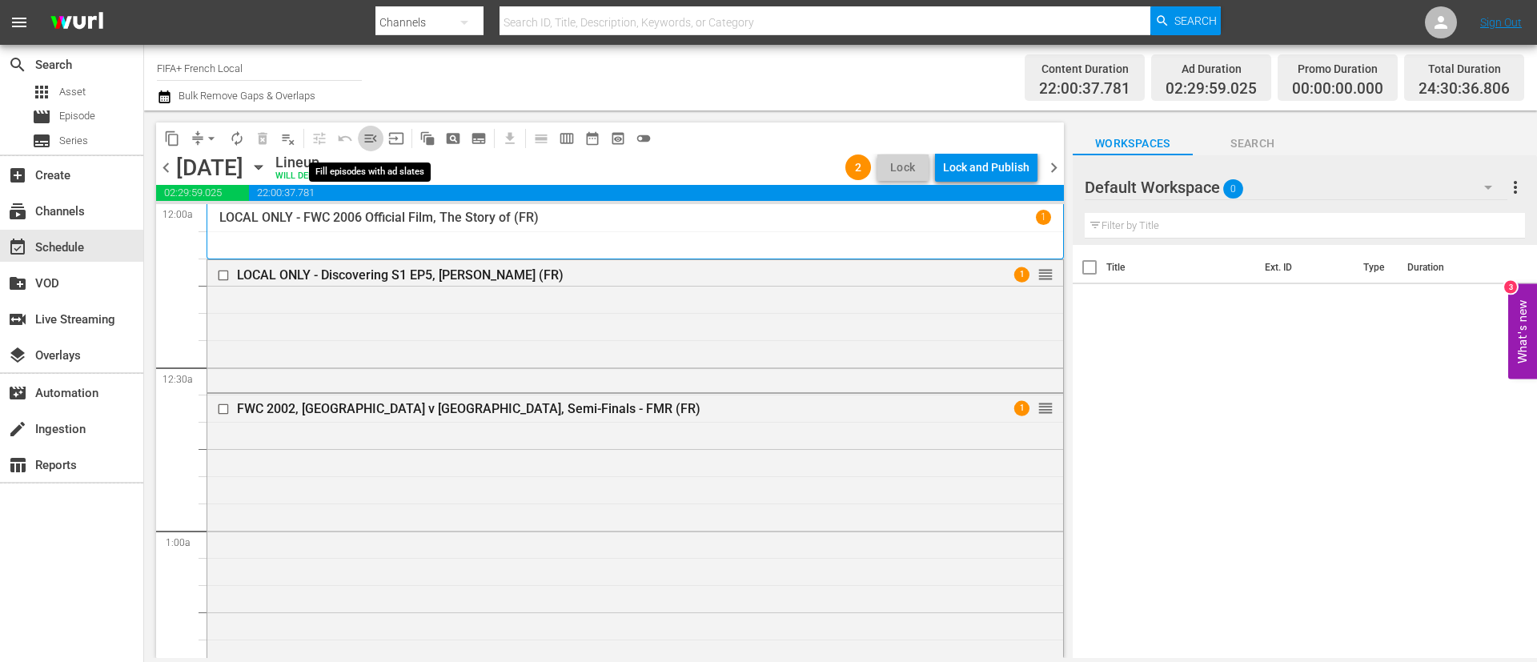
click at [380, 139] on button "menu_open" at bounding box center [371, 139] width 26 height 26
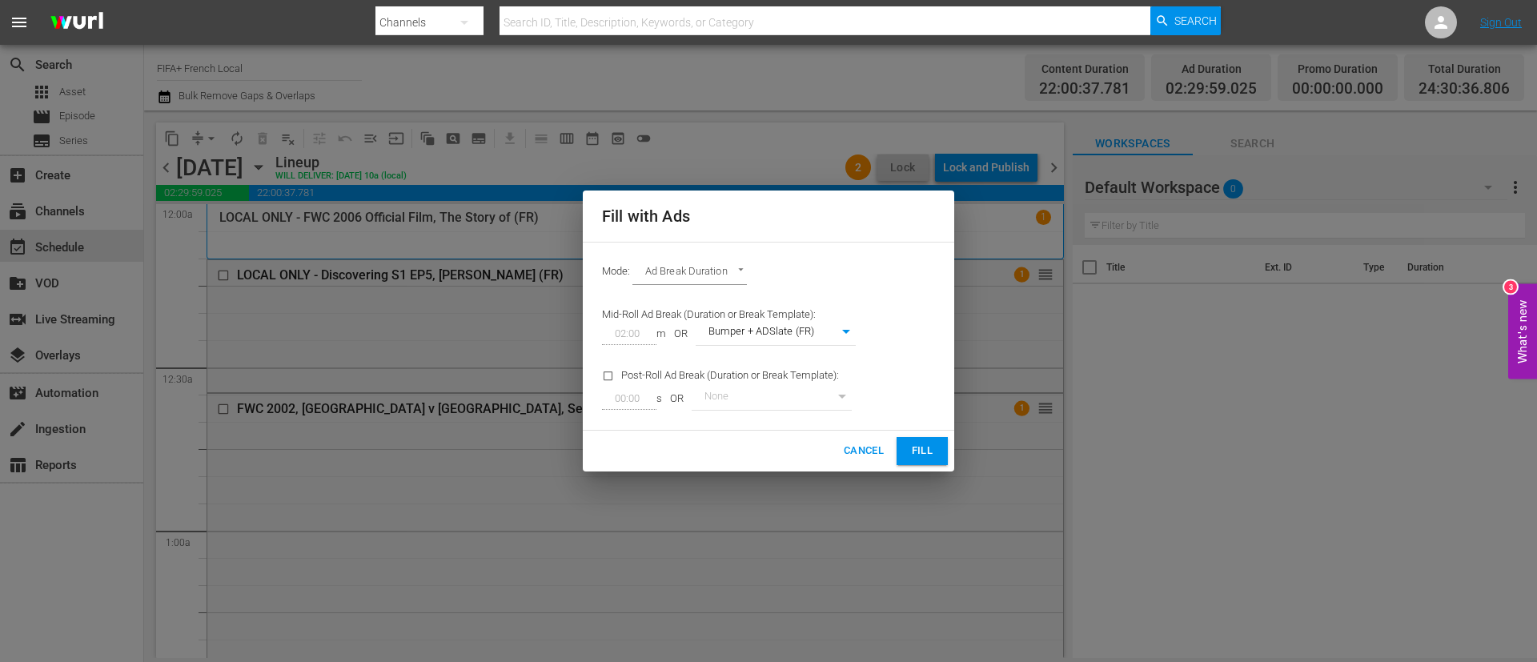
click at [941, 451] on button "Fill" at bounding box center [922, 451] width 51 height 28
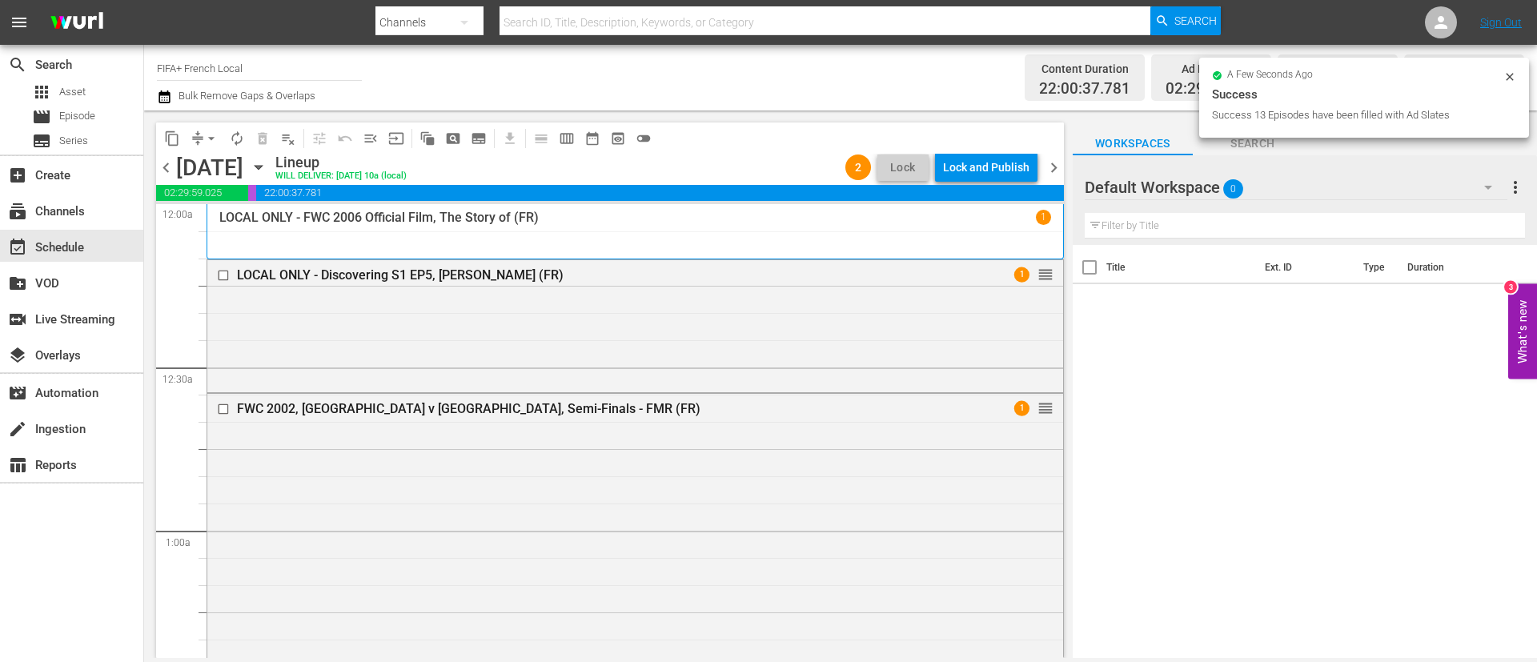
click at [1058, 169] on span "chevron_right" at bounding box center [1054, 168] width 20 height 20
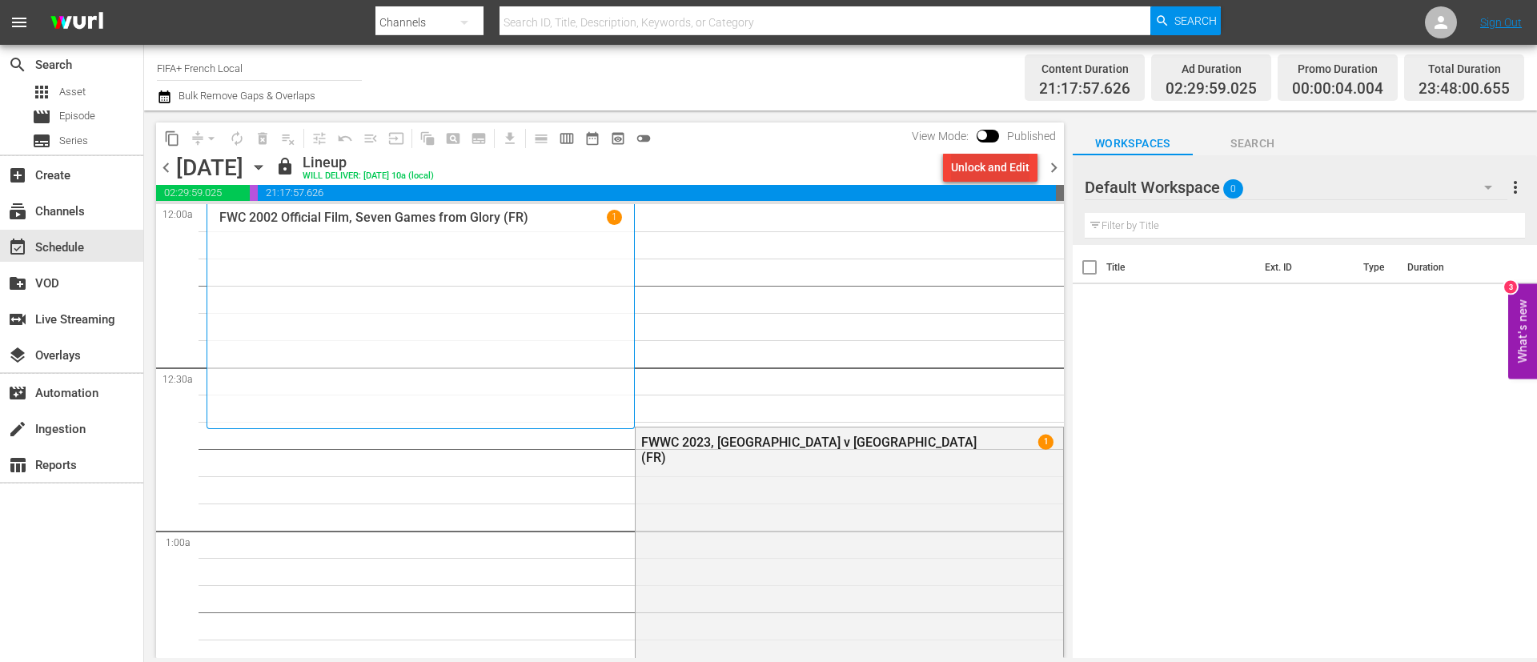
click at [991, 167] on div "Unlock and Edit" at bounding box center [990, 167] width 78 height 29
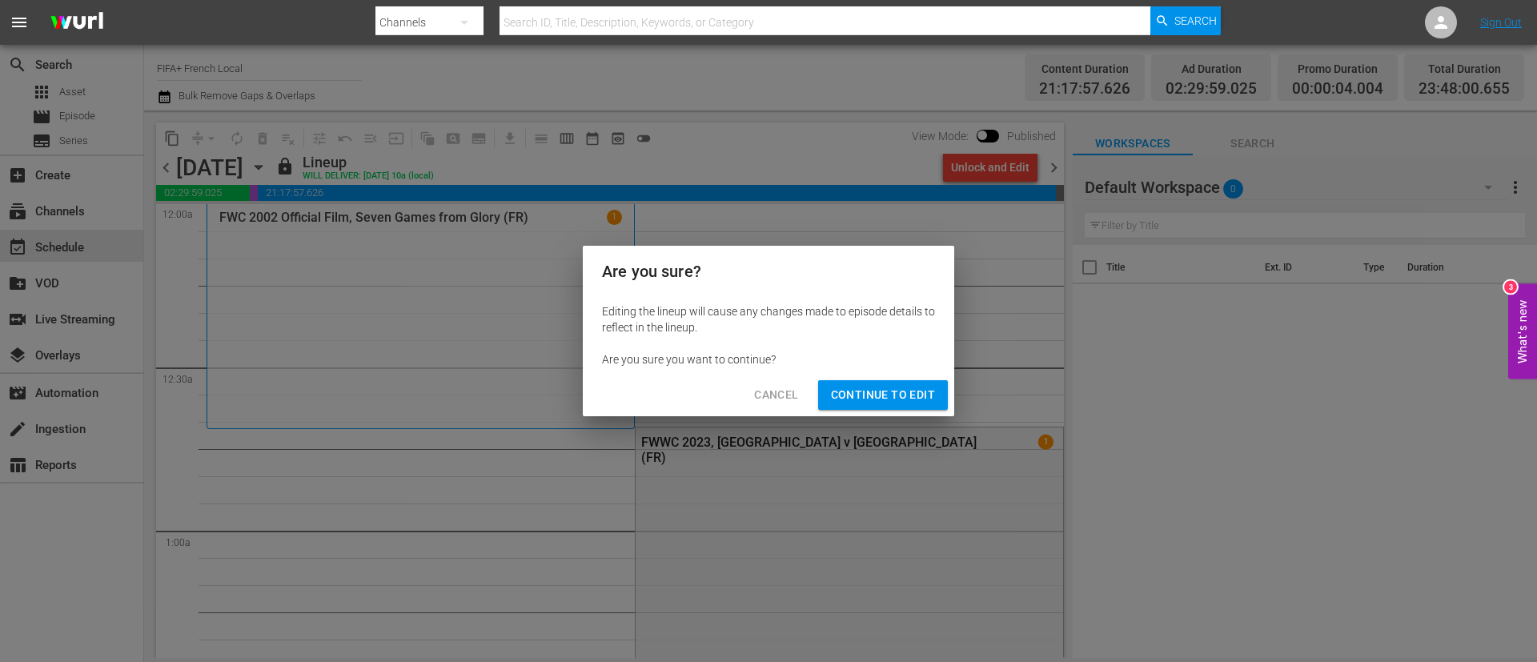
click at [885, 383] on button "Continue to Edit" at bounding box center [883, 395] width 130 height 30
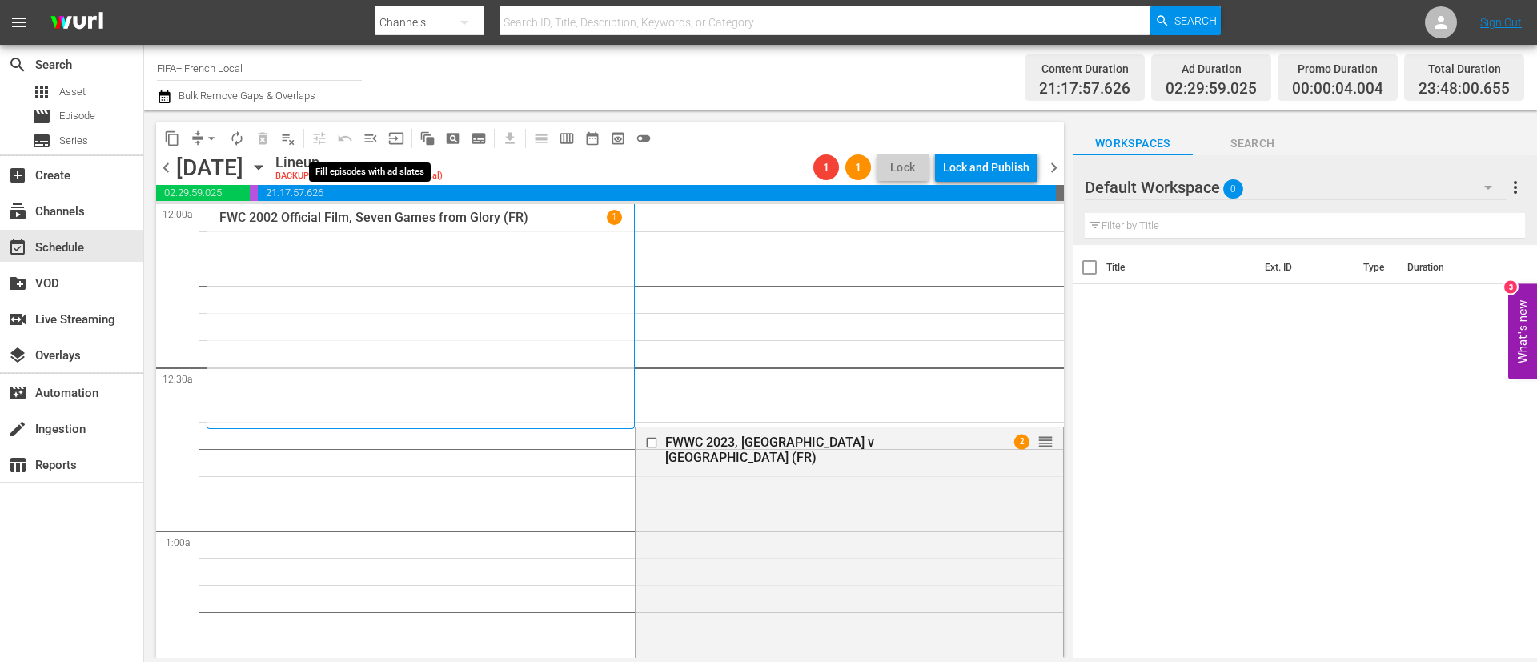
click at [373, 136] on span "menu_open" at bounding box center [371, 138] width 16 height 16
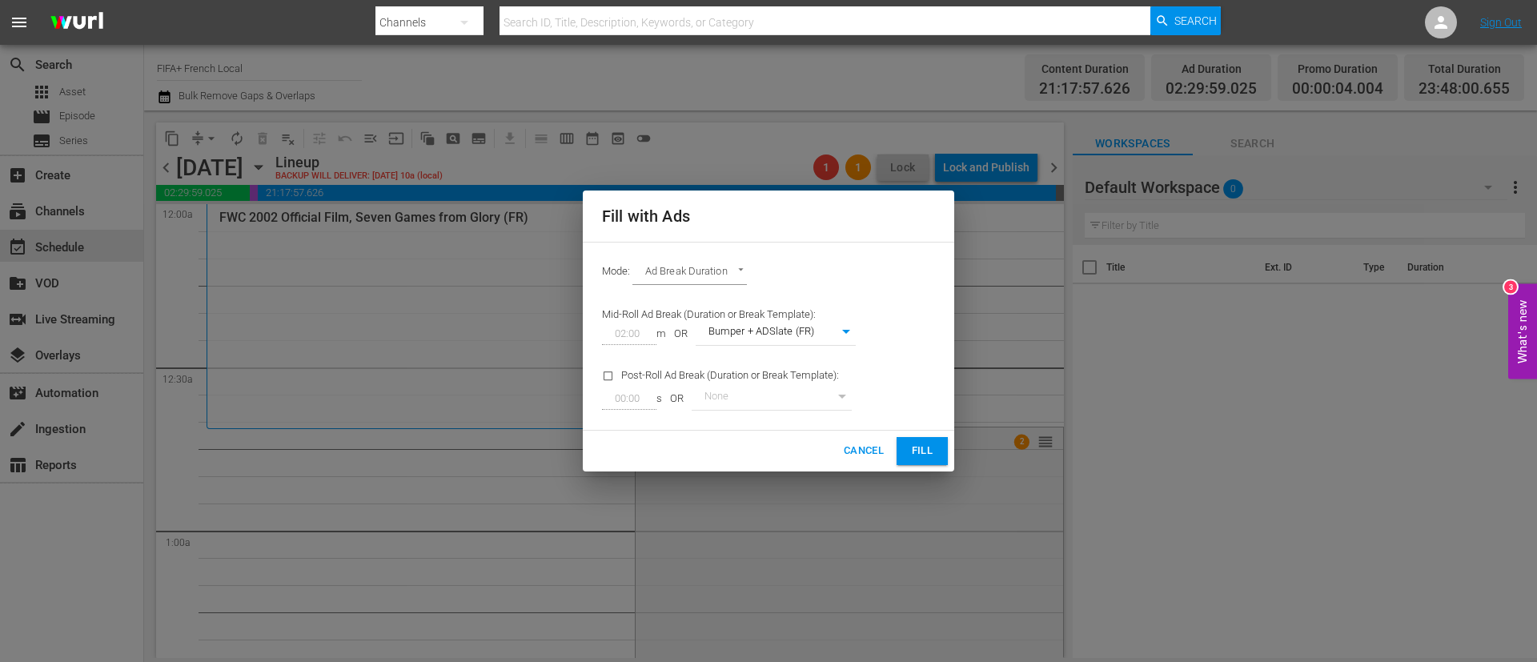
click at [933, 455] on span "Fill" at bounding box center [922, 451] width 26 height 18
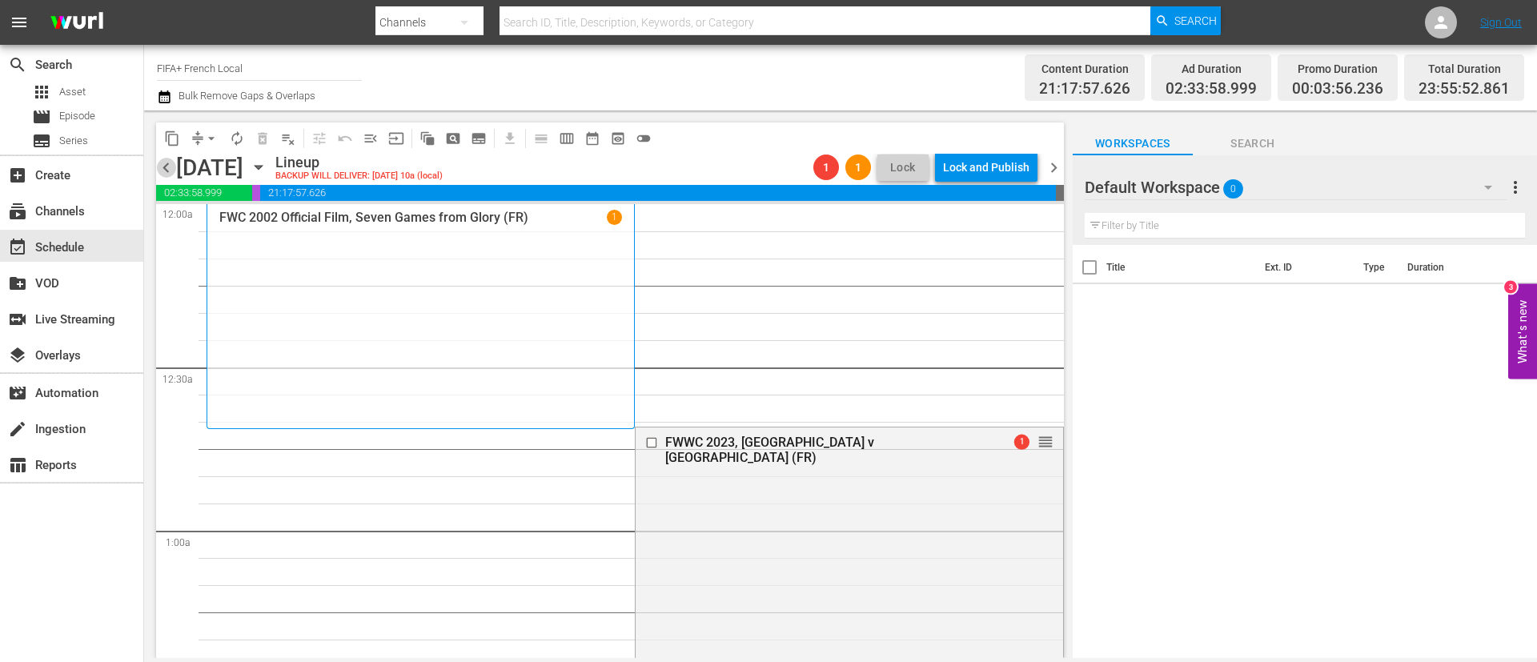
click at [167, 167] on span "chevron_left" at bounding box center [166, 168] width 20 height 20
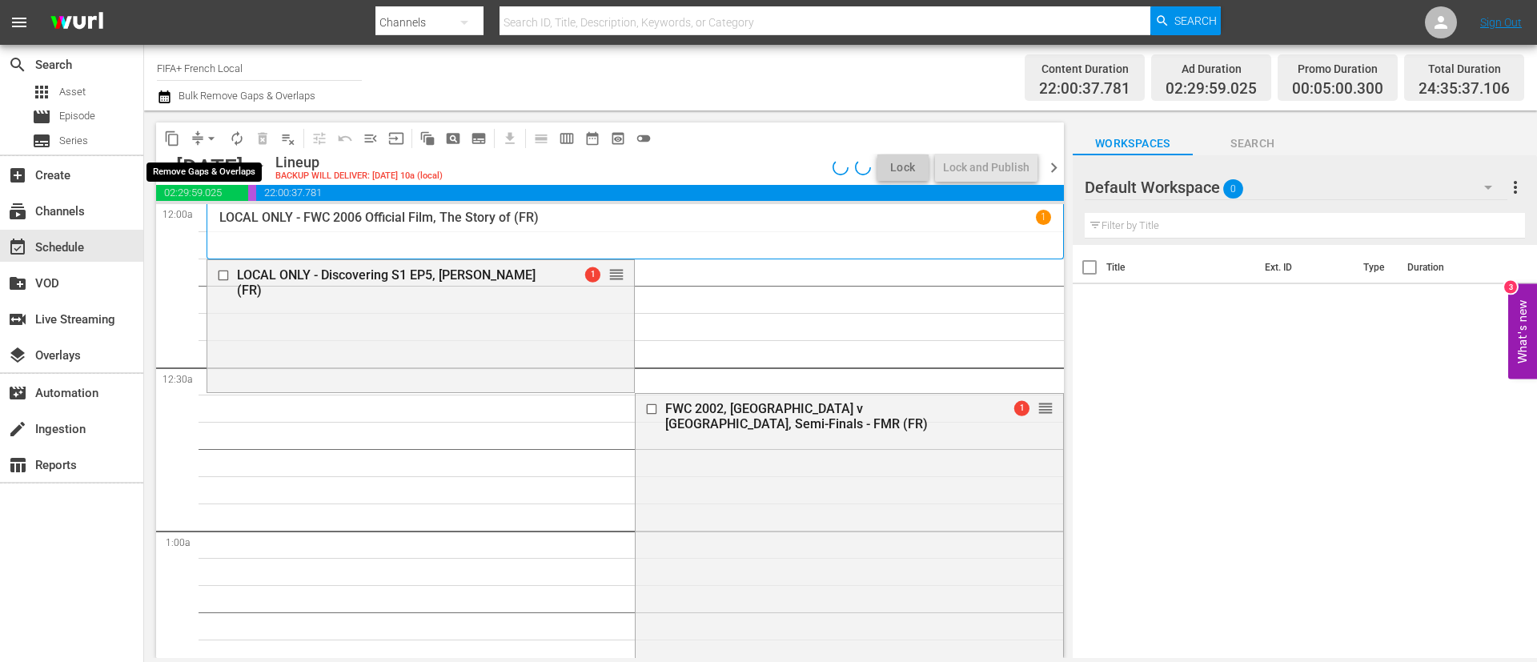
click at [201, 128] on button "compress" at bounding box center [198, 139] width 26 height 26
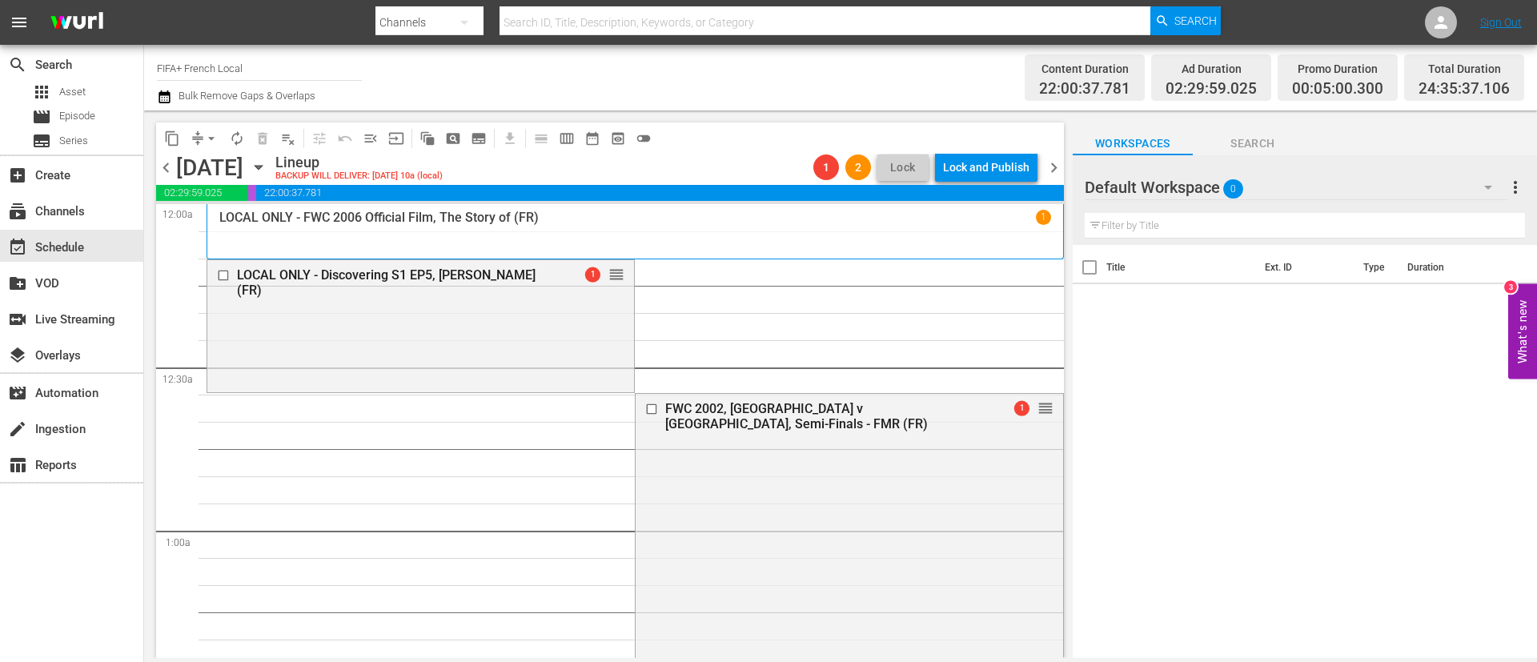
click at [209, 140] on span "arrow_drop_down" at bounding box center [211, 138] width 16 height 16
click at [249, 218] on li "Align to End of Previous Day" at bounding box center [212, 224] width 168 height 26
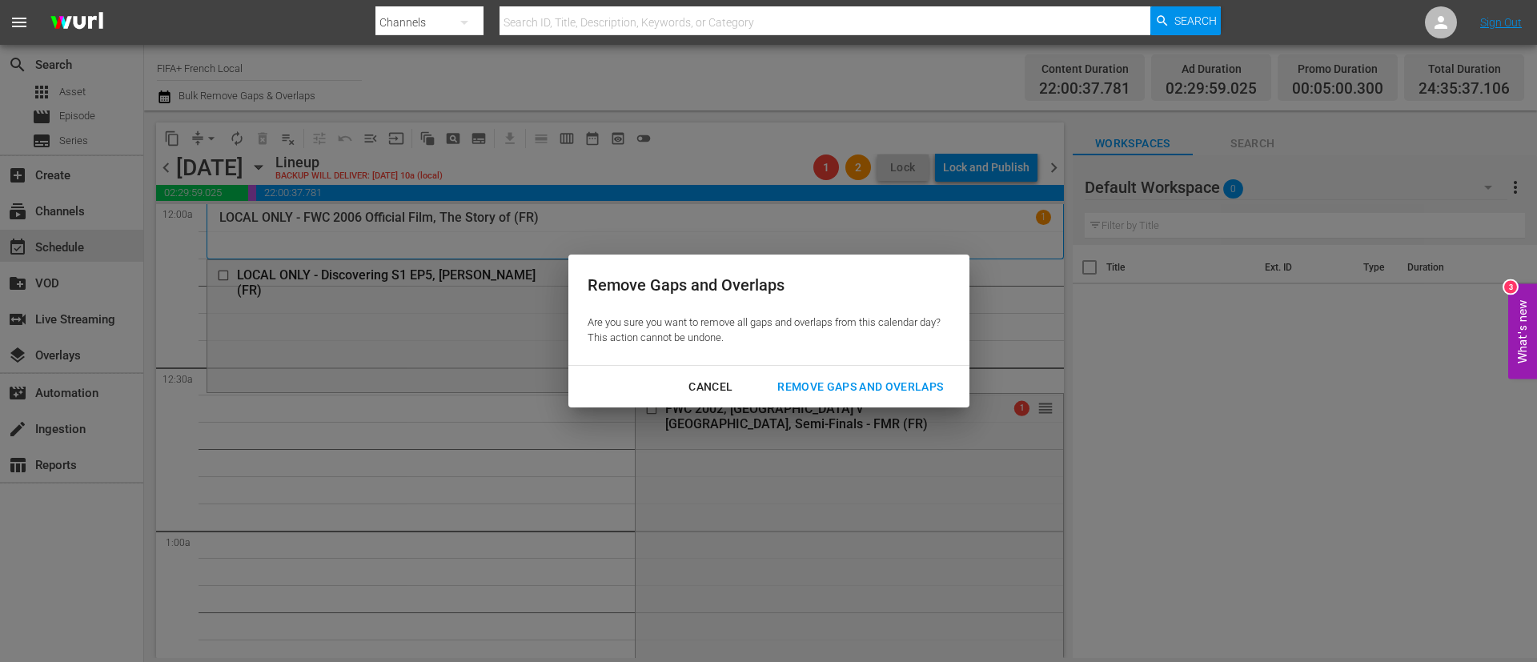
click at [941, 377] on div "Remove Gaps and Overlaps" at bounding box center [860, 387] width 191 height 20
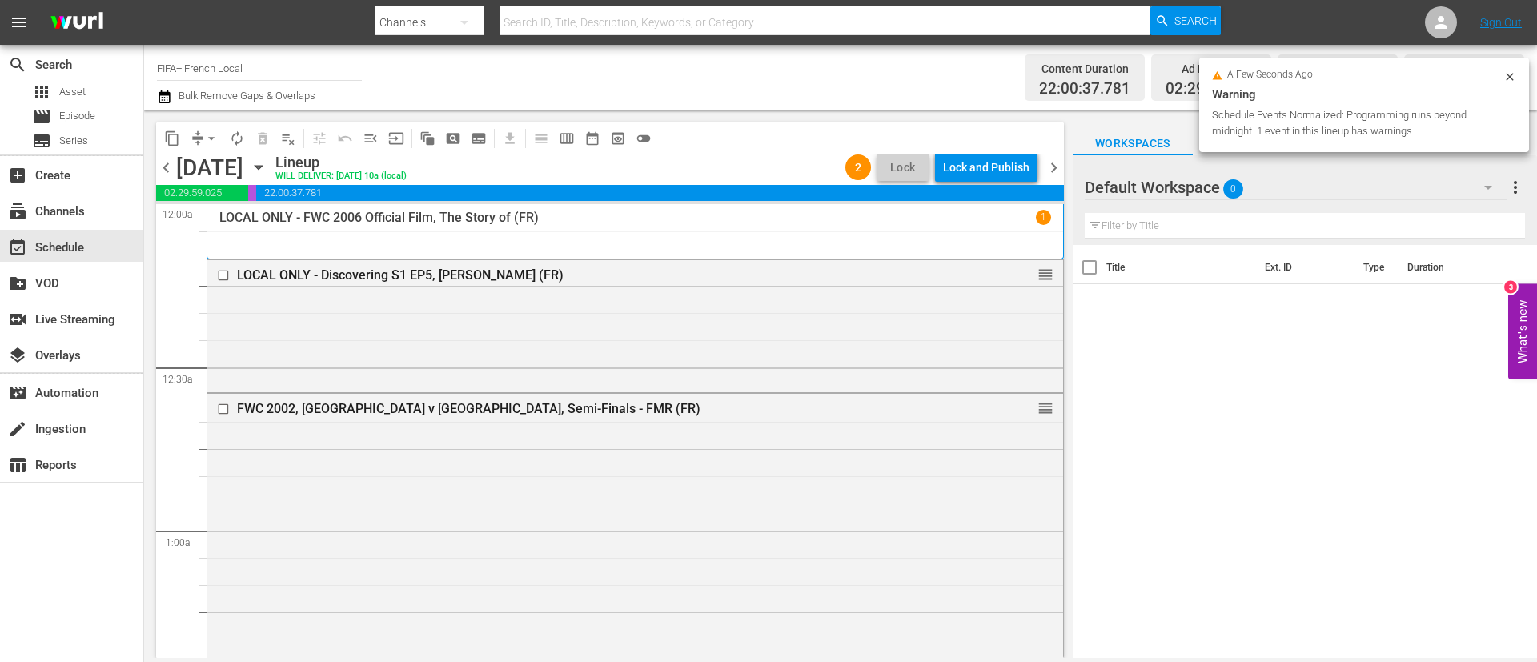
click at [984, 164] on div "Lock and Publish" at bounding box center [986, 167] width 86 height 29
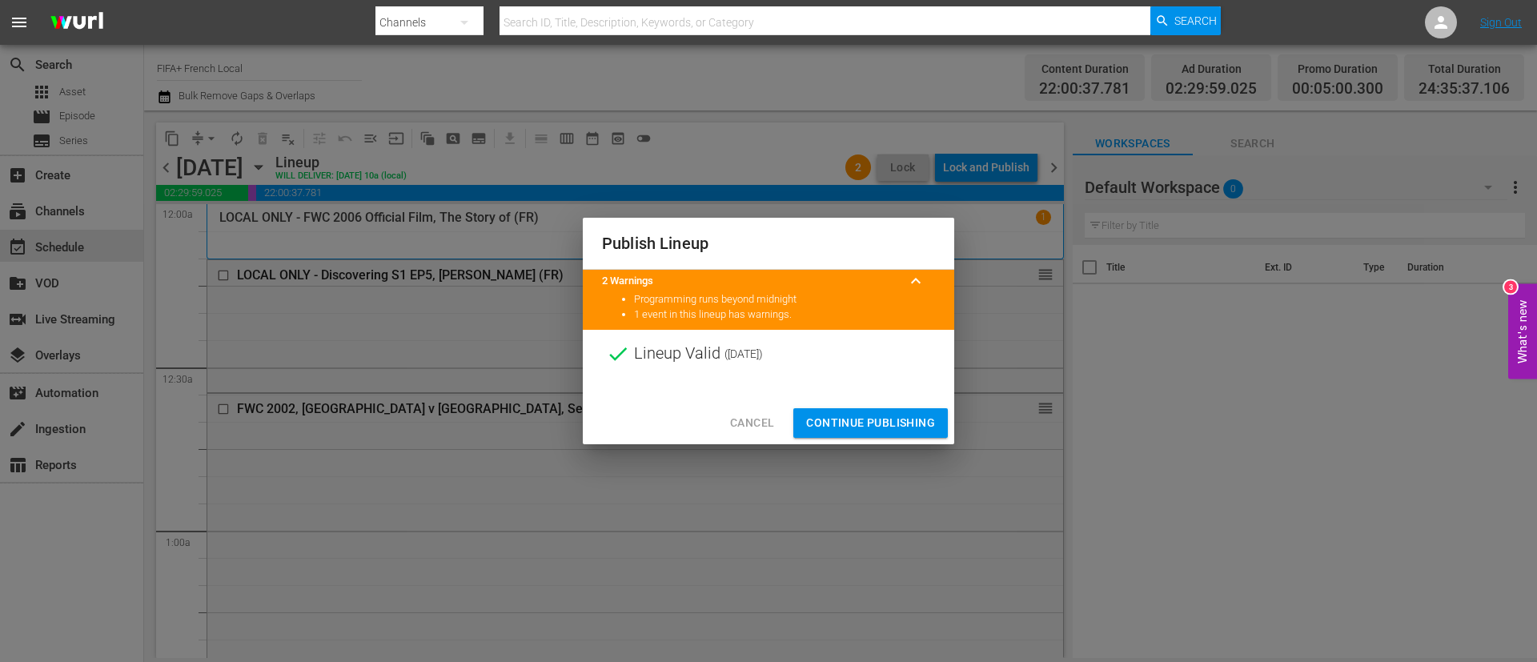
click at [907, 415] on span "Continue Publishing" at bounding box center [870, 423] width 129 height 20
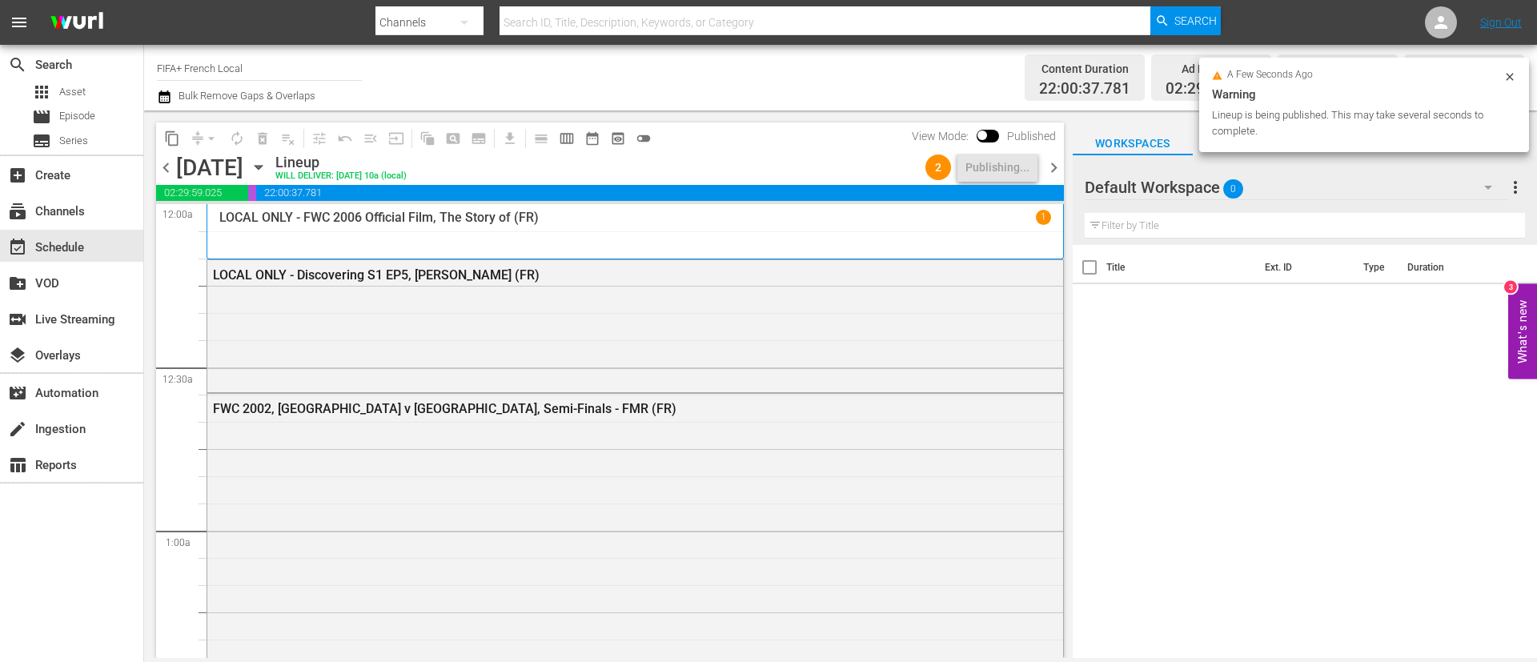
click at [1046, 171] on span "chevron_right" at bounding box center [1054, 168] width 20 height 20
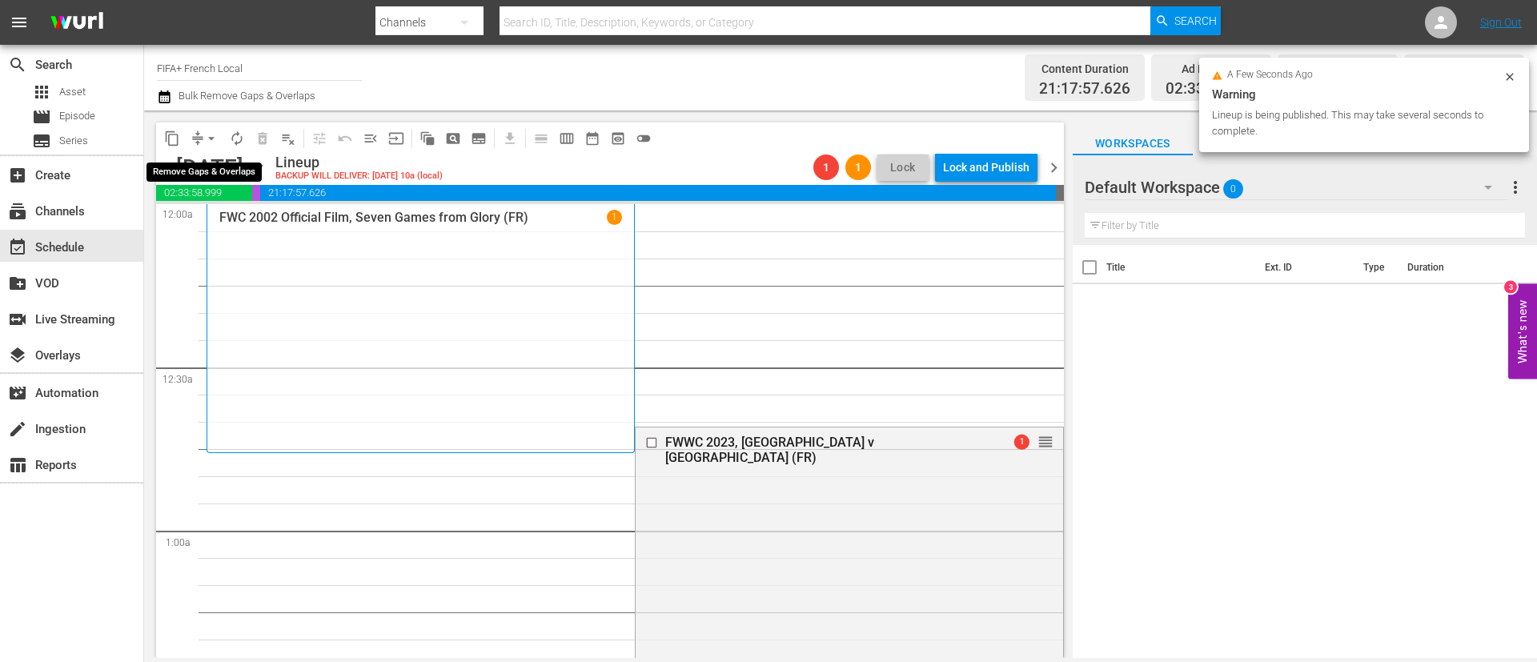
click at [209, 141] on span "arrow_drop_down" at bounding box center [211, 138] width 16 height 16
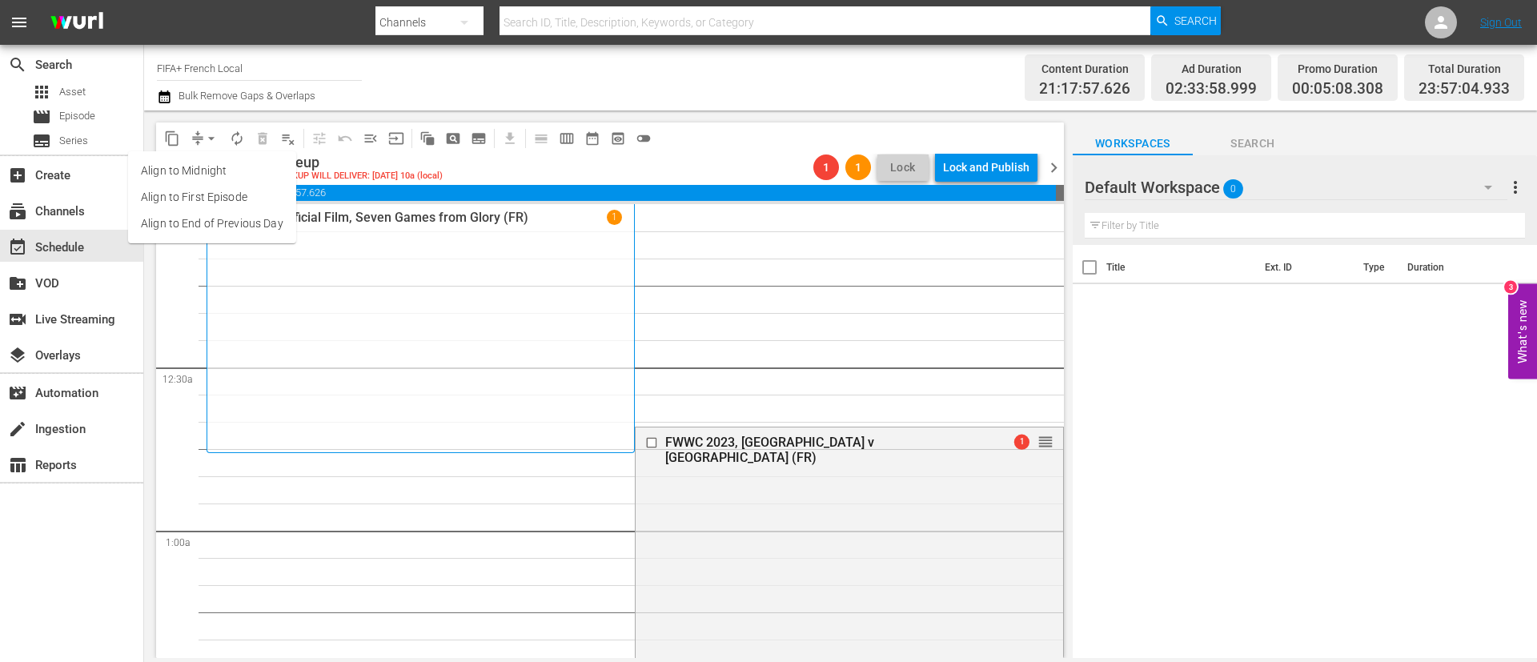
click at [242, 216] on li "Align to End of Previous Day" at bounding box center [212, 224] width 168 height 26
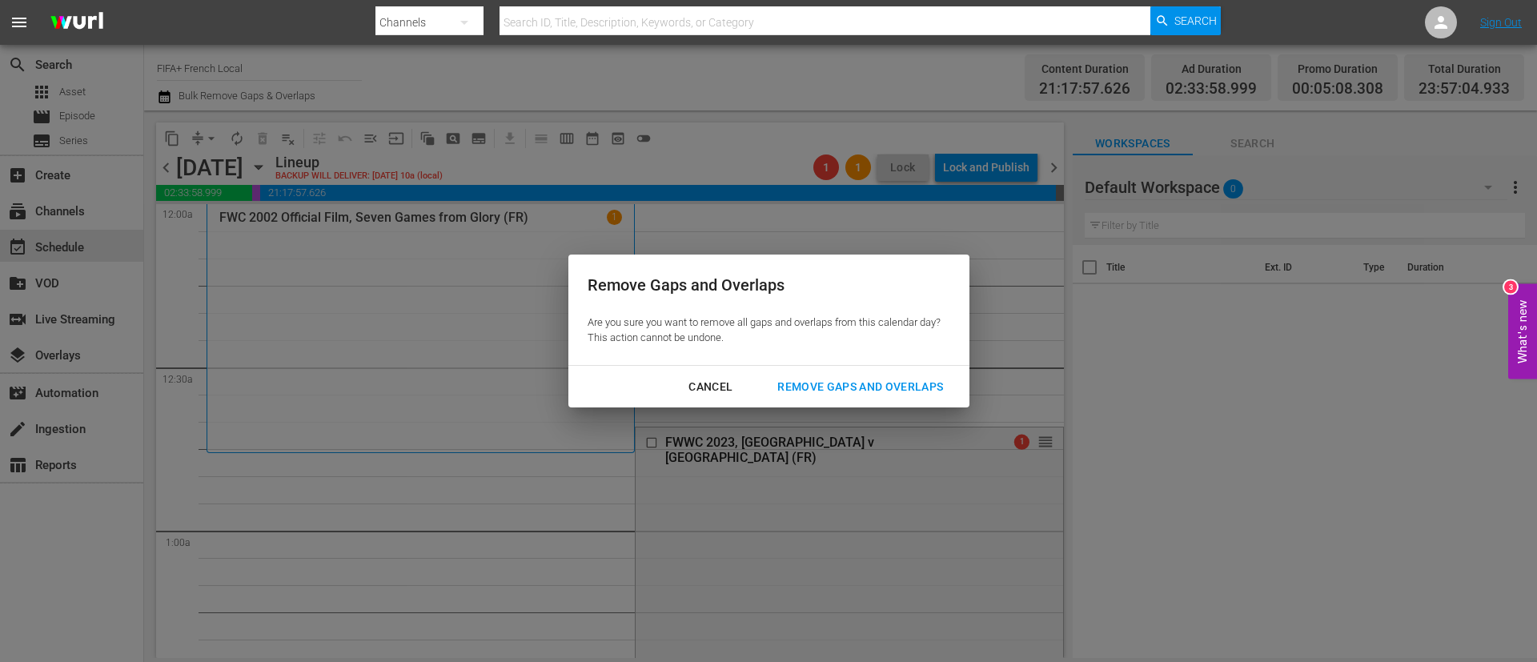
click at [924, 388] on div "Remove Gaps and Overlaps" at bounding box center [860, 387] width 191 height 20
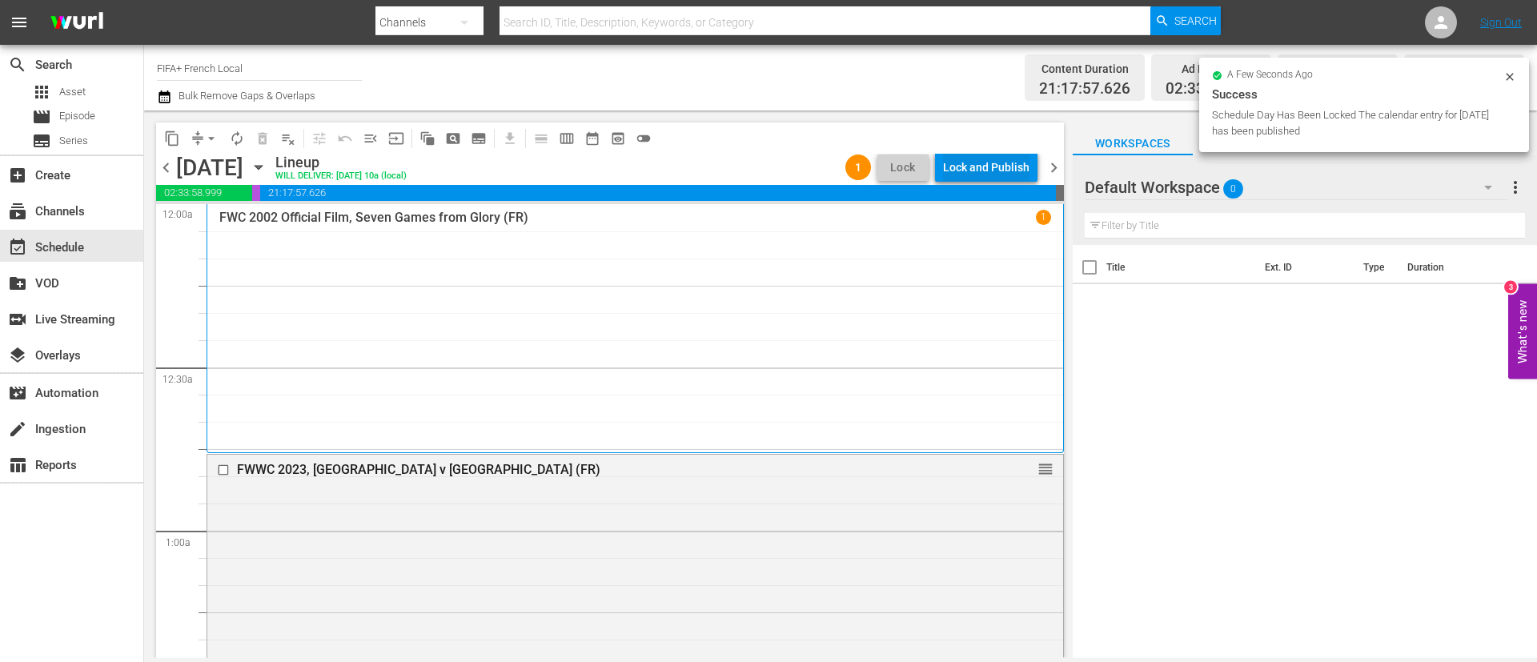
click at [995, 179] on div "Lock and Publish" at bounding box center [986, 167] width 86 height 29
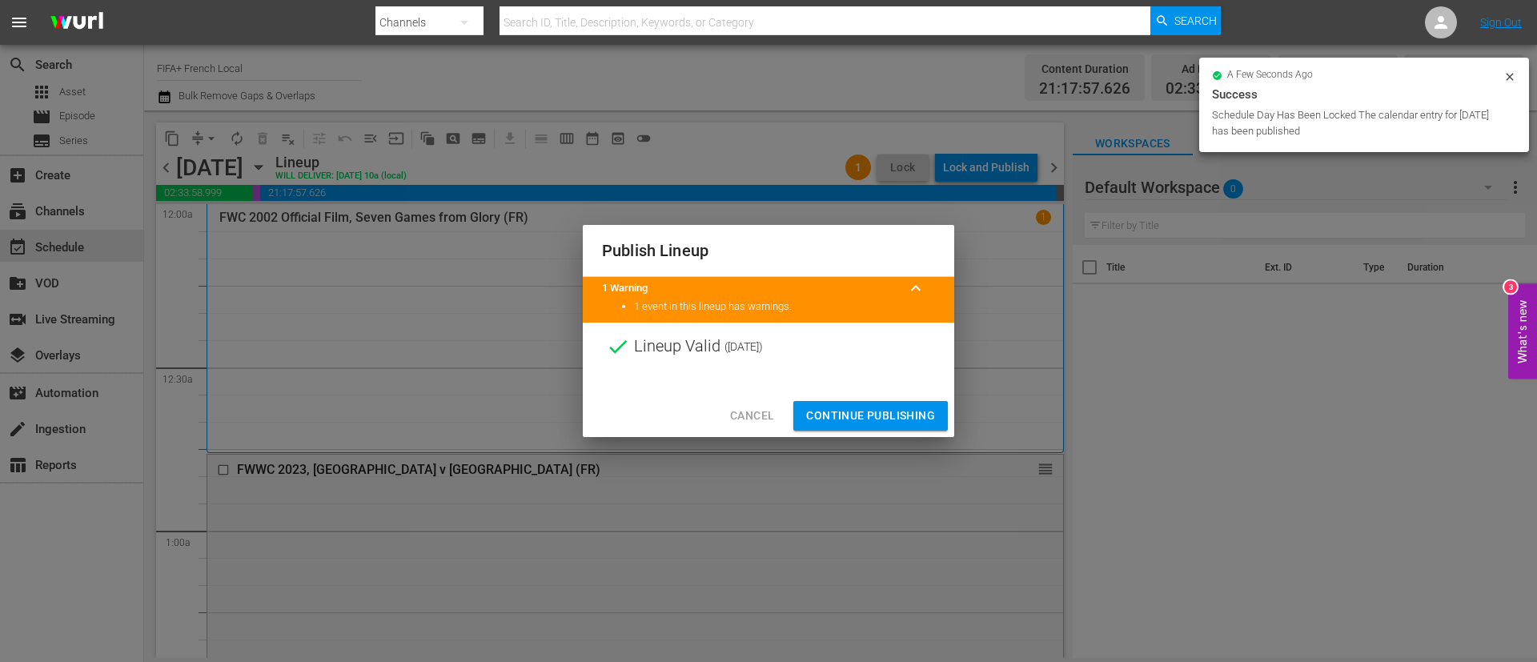
click at [866, 416] on span "Continue Publishing" at bounding box center [870, 416] width 129 height 20
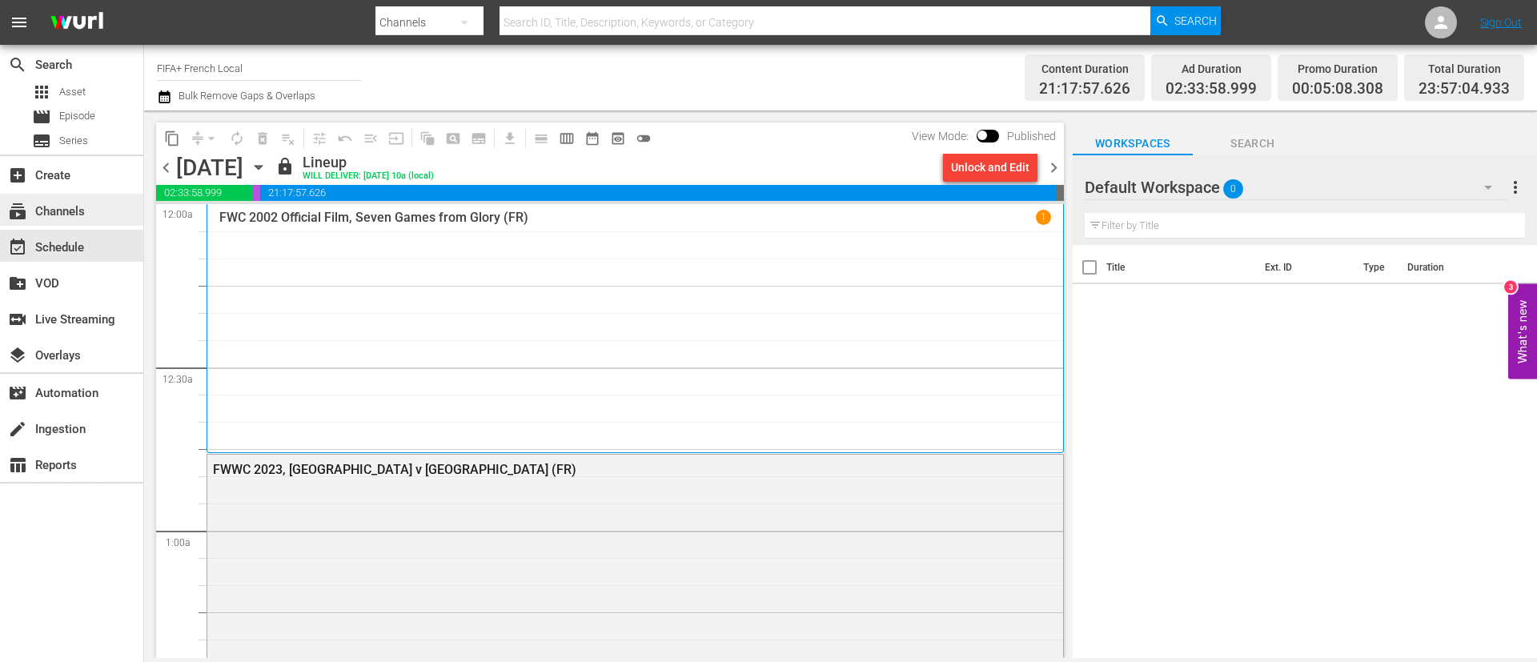
click at [53, 207] on div "subscriptions Channels" at bounding box center [45, 209] width 90 height 14
